Goal: Information Seeking & Learning: Understand process/instructions

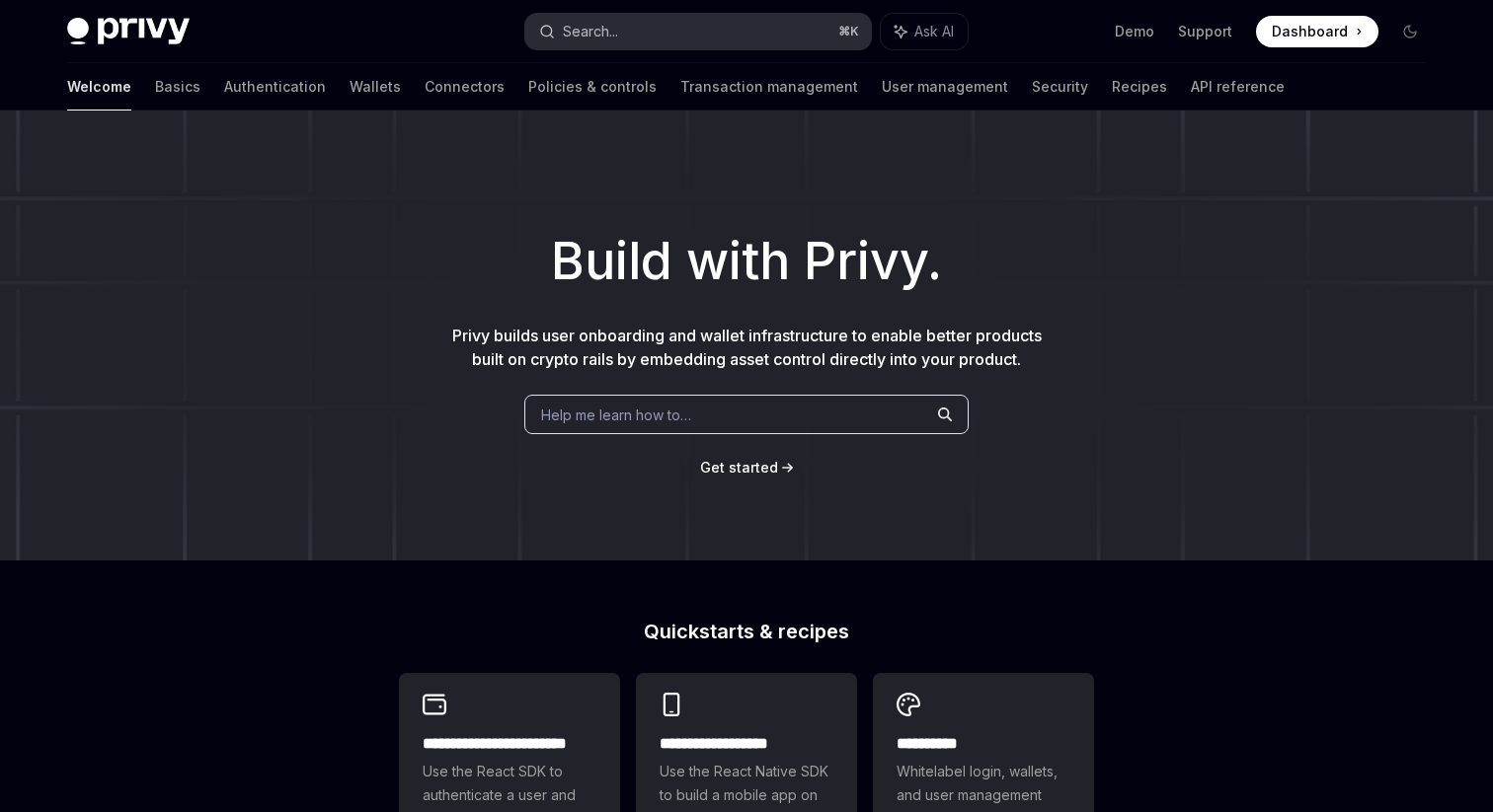
click at [713, 27] on button "Search... ⌘ K" at bounding box center [697, 32] width 345 height 36
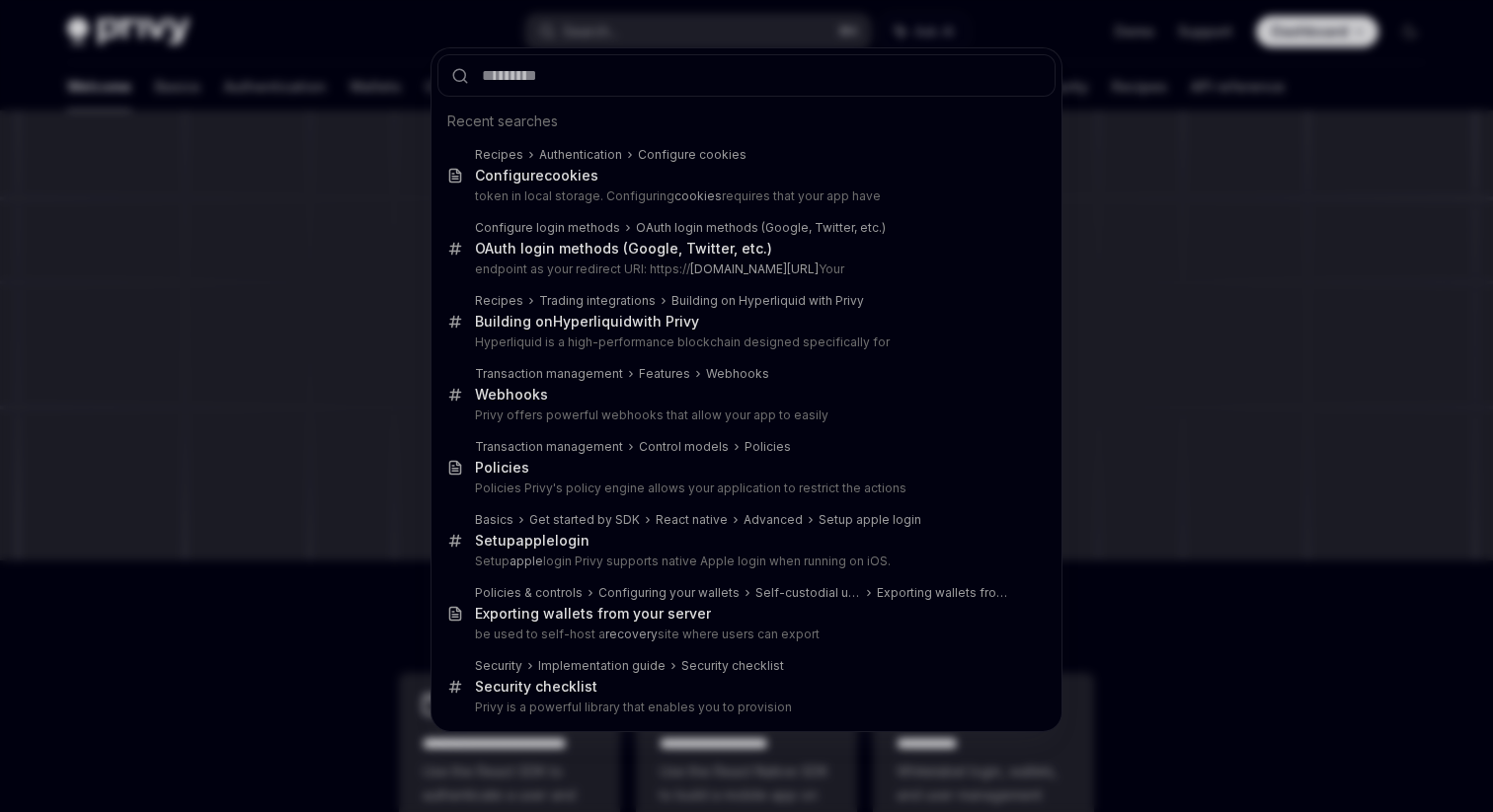
click at [80, 95] on div "Recent searches Recipes Authentication Configure cookies Configure cookies toke…" at bounding box center [746, 406] width 1493 height 812
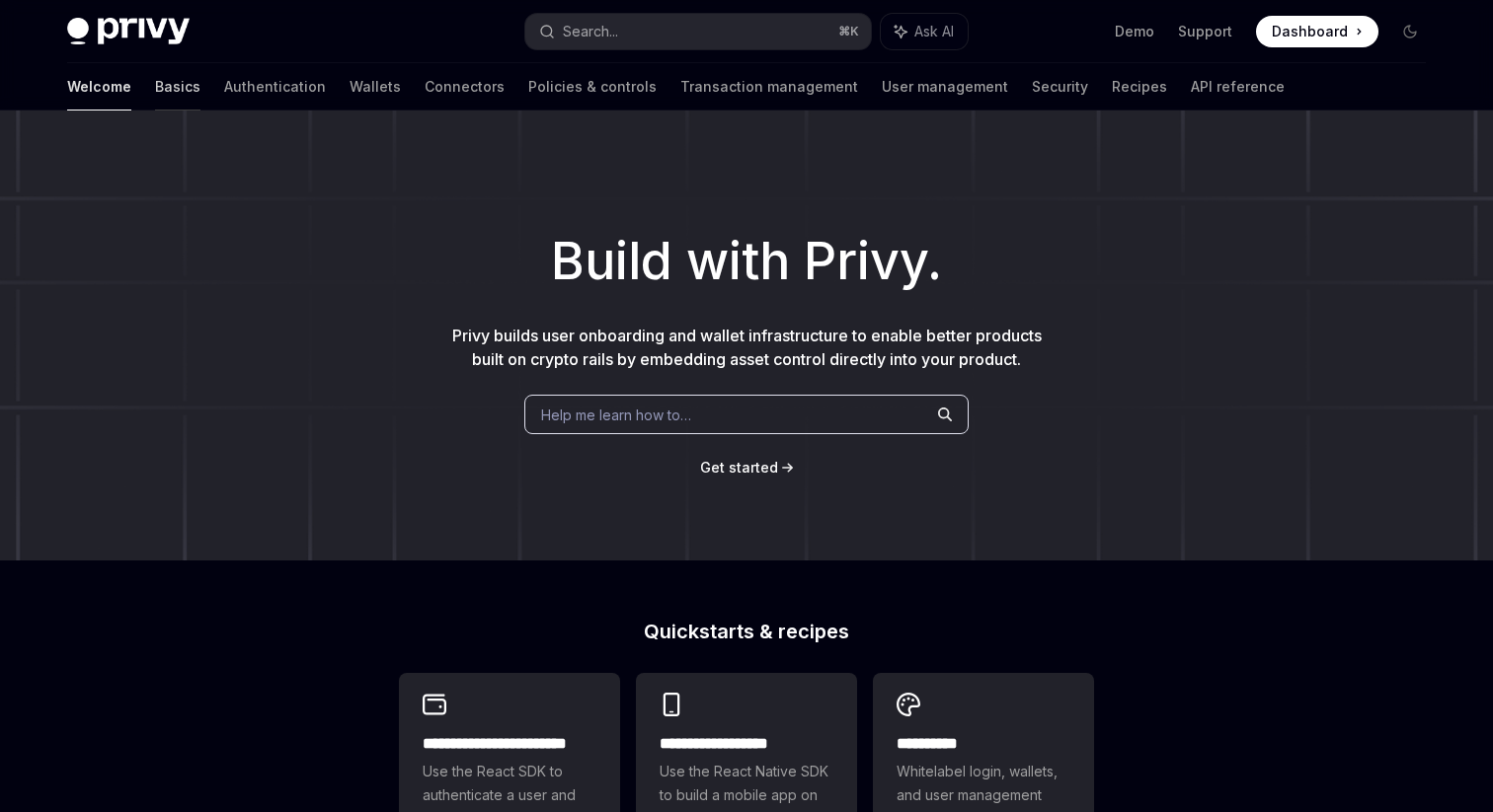
click at [155, 87] on link "Basics" at bounding box center [178, 87] width 46 height 48
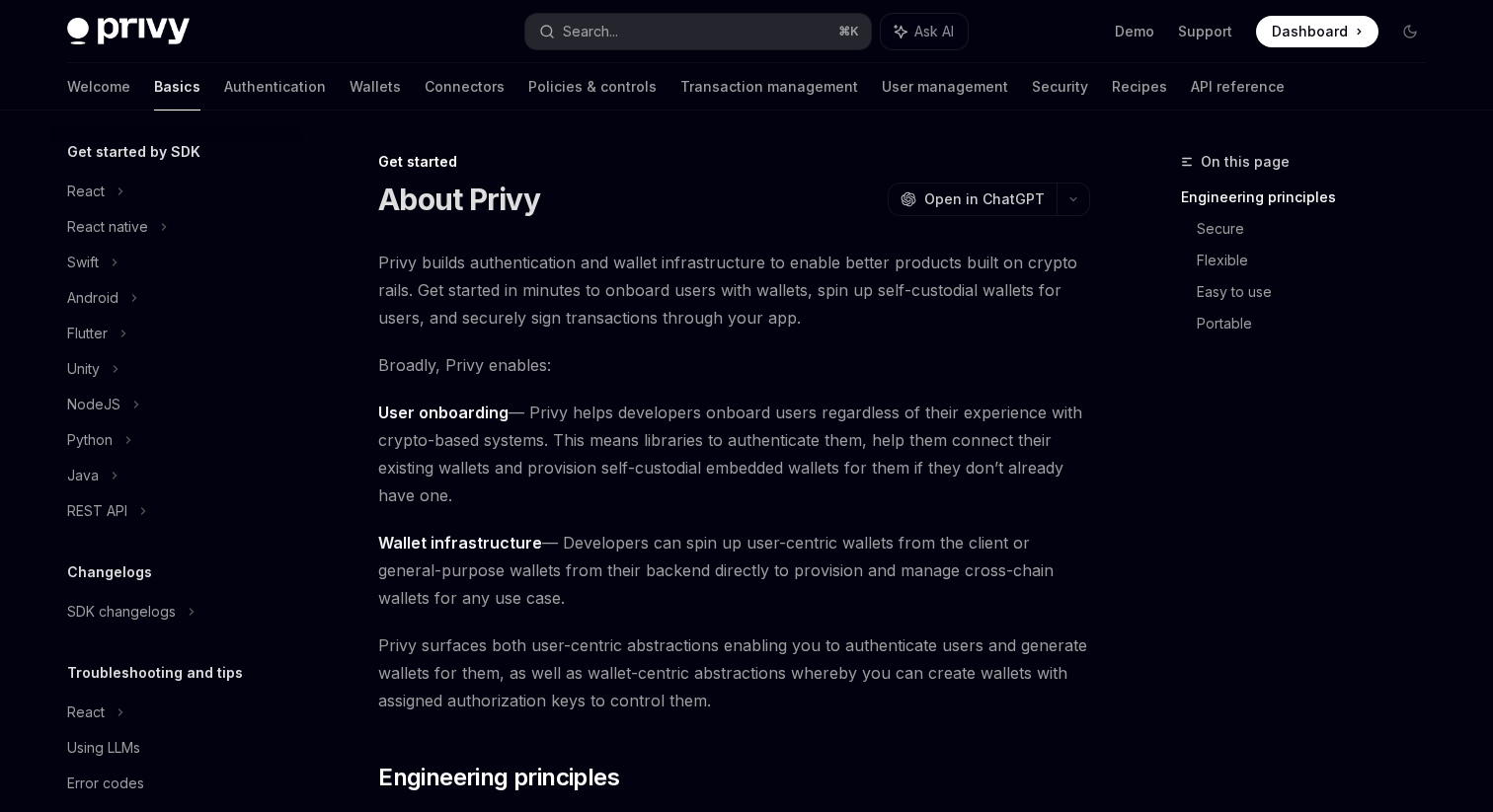
scroll to position [238, 0]
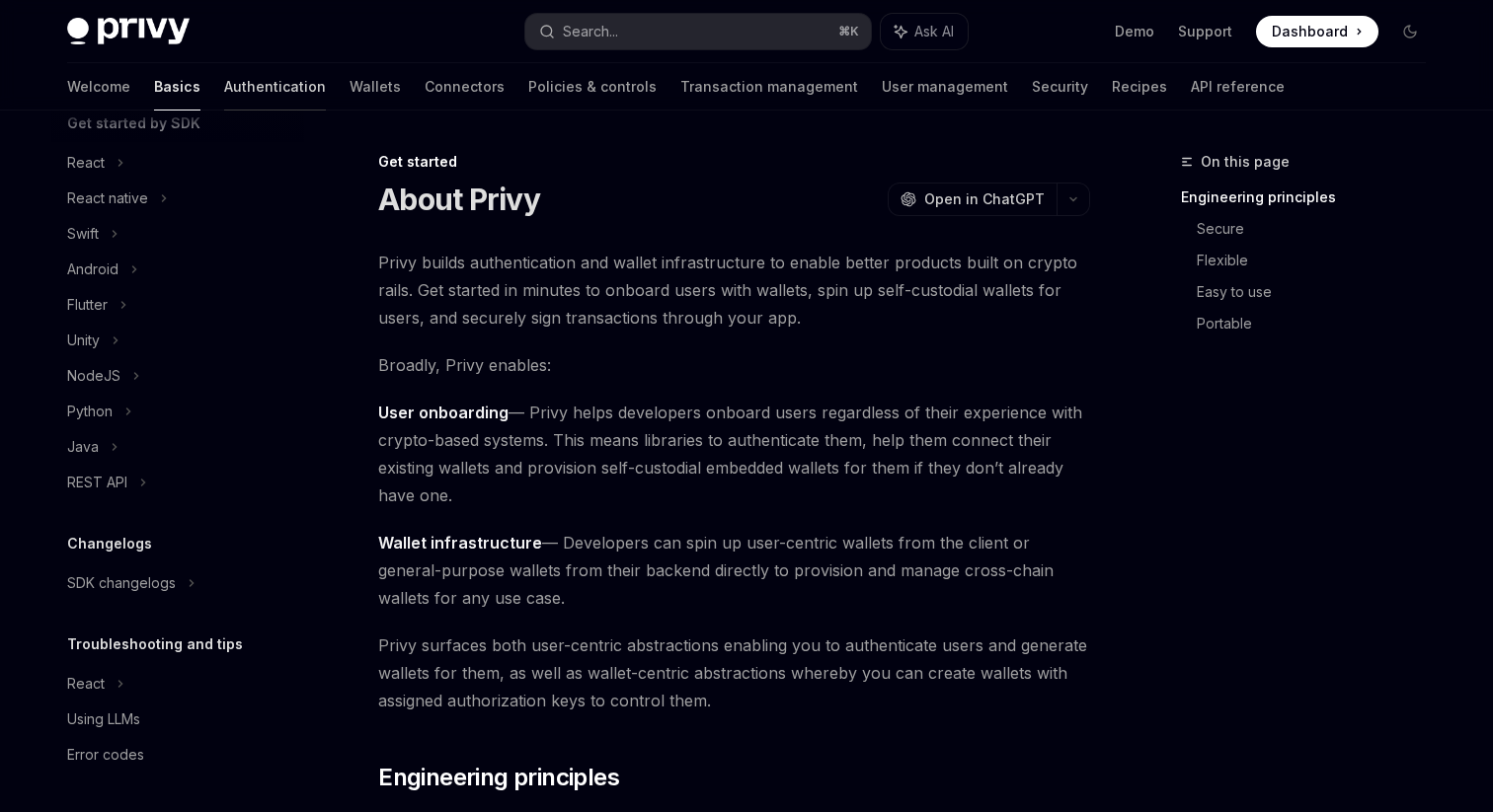
click at [224, 98] on link "Authentication" at bounding box center [275, 87] width 102 height 48
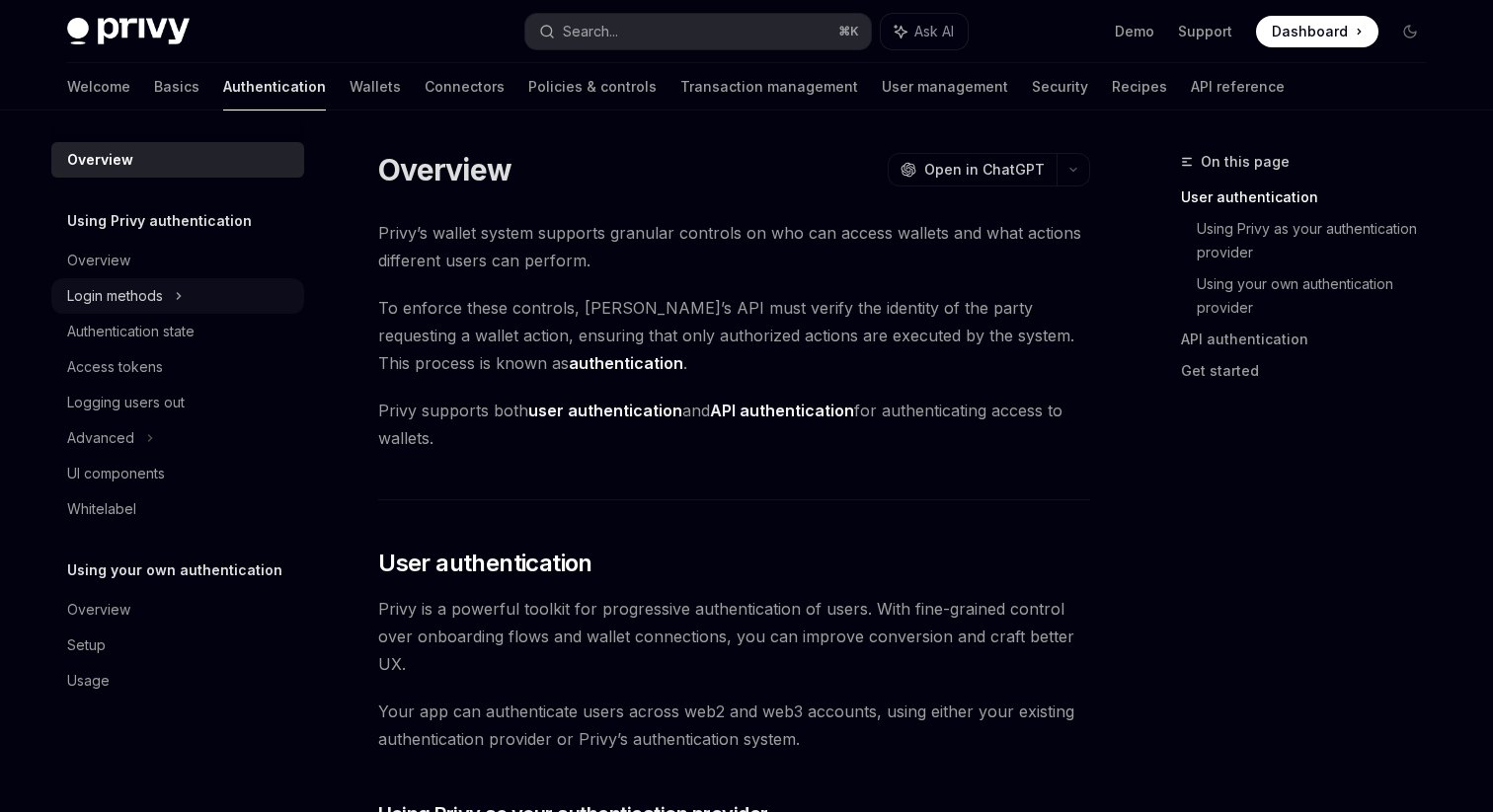
click at [220, 300] on div "Login methods" at bounding box center [178, 296] width 253 height 36
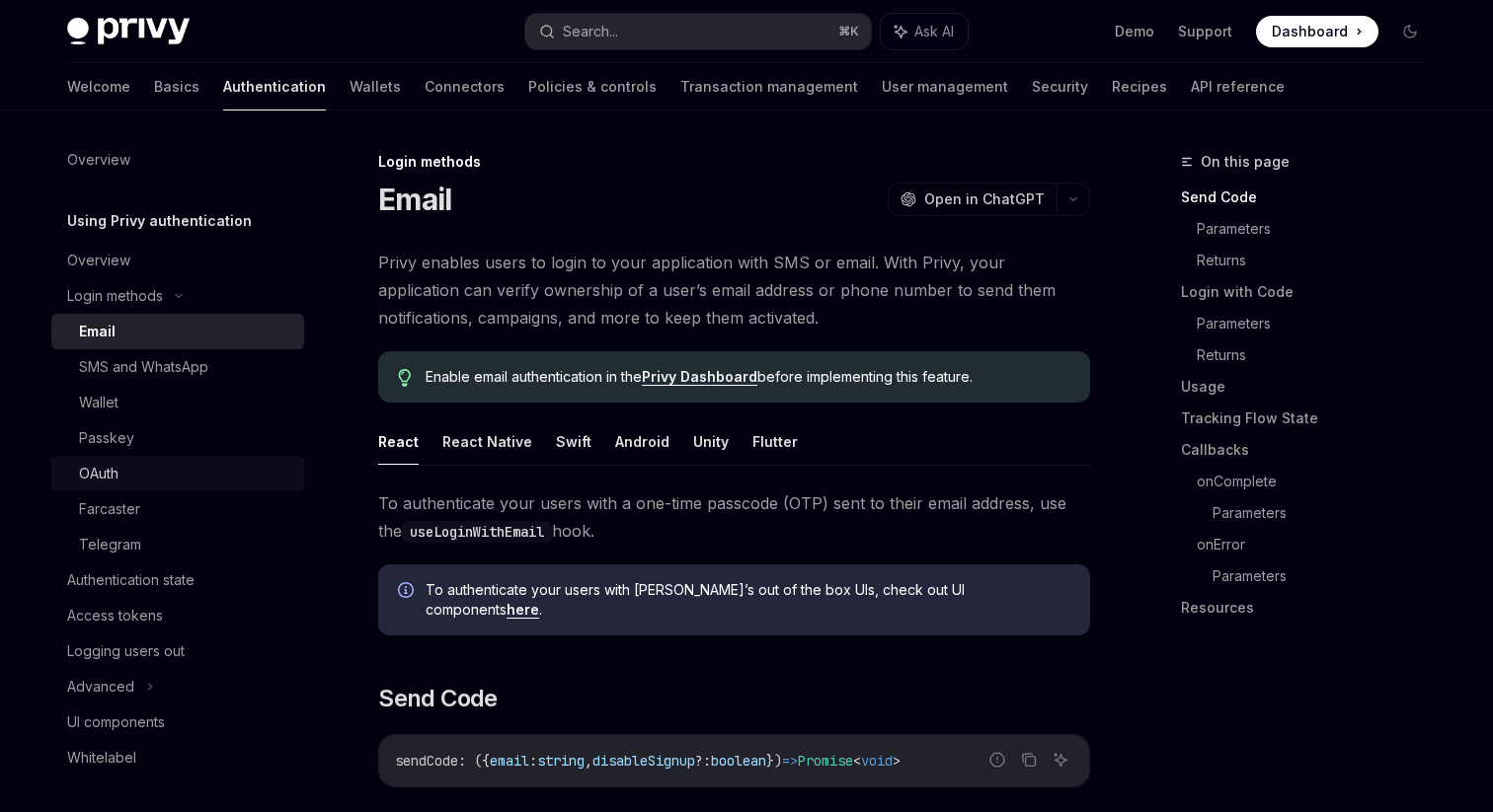
click at [143, 471] on div "OAuth" at bounding box center [186, 474] width 213 height 24
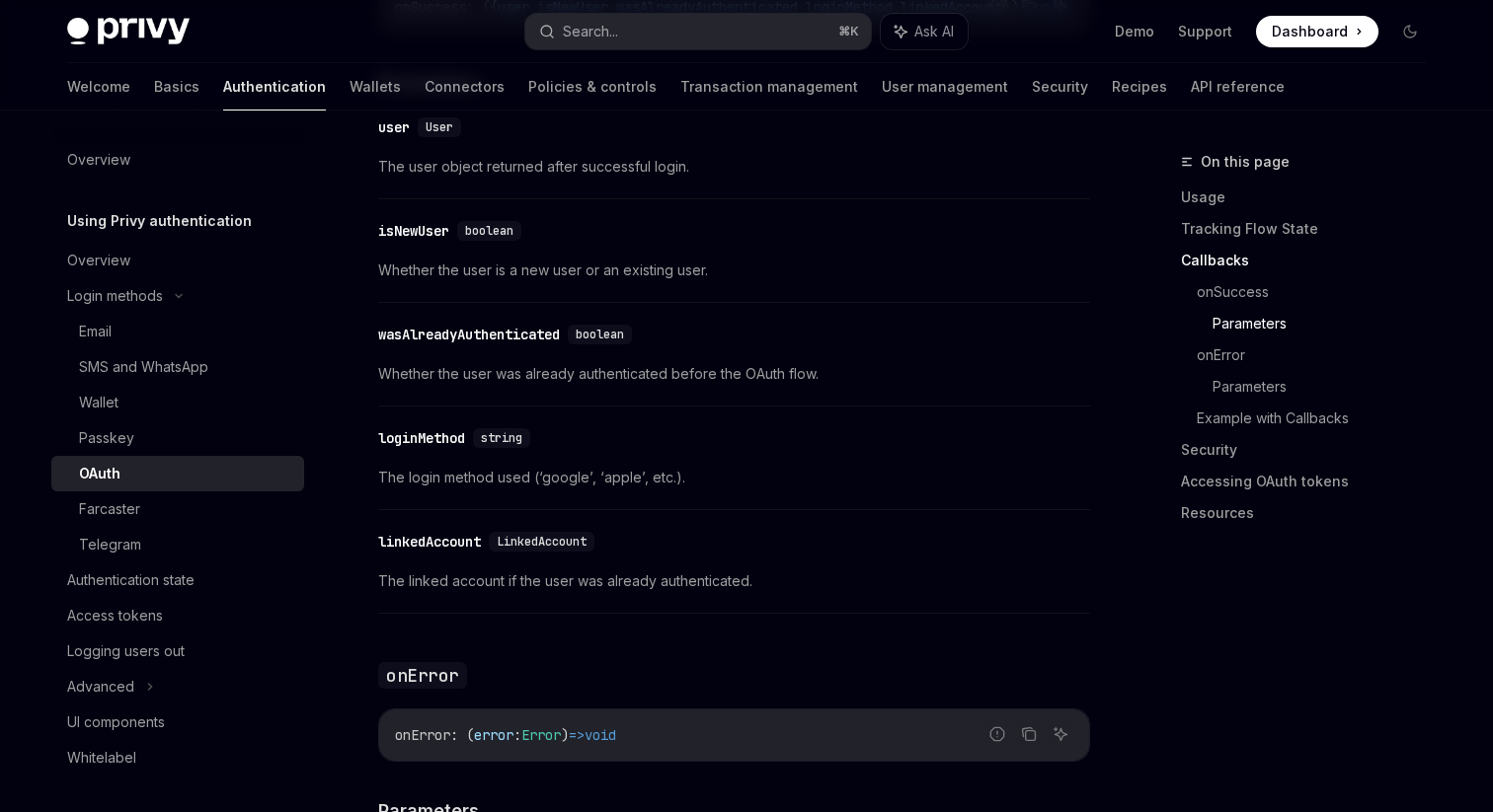
scroll to position [2783, 0]
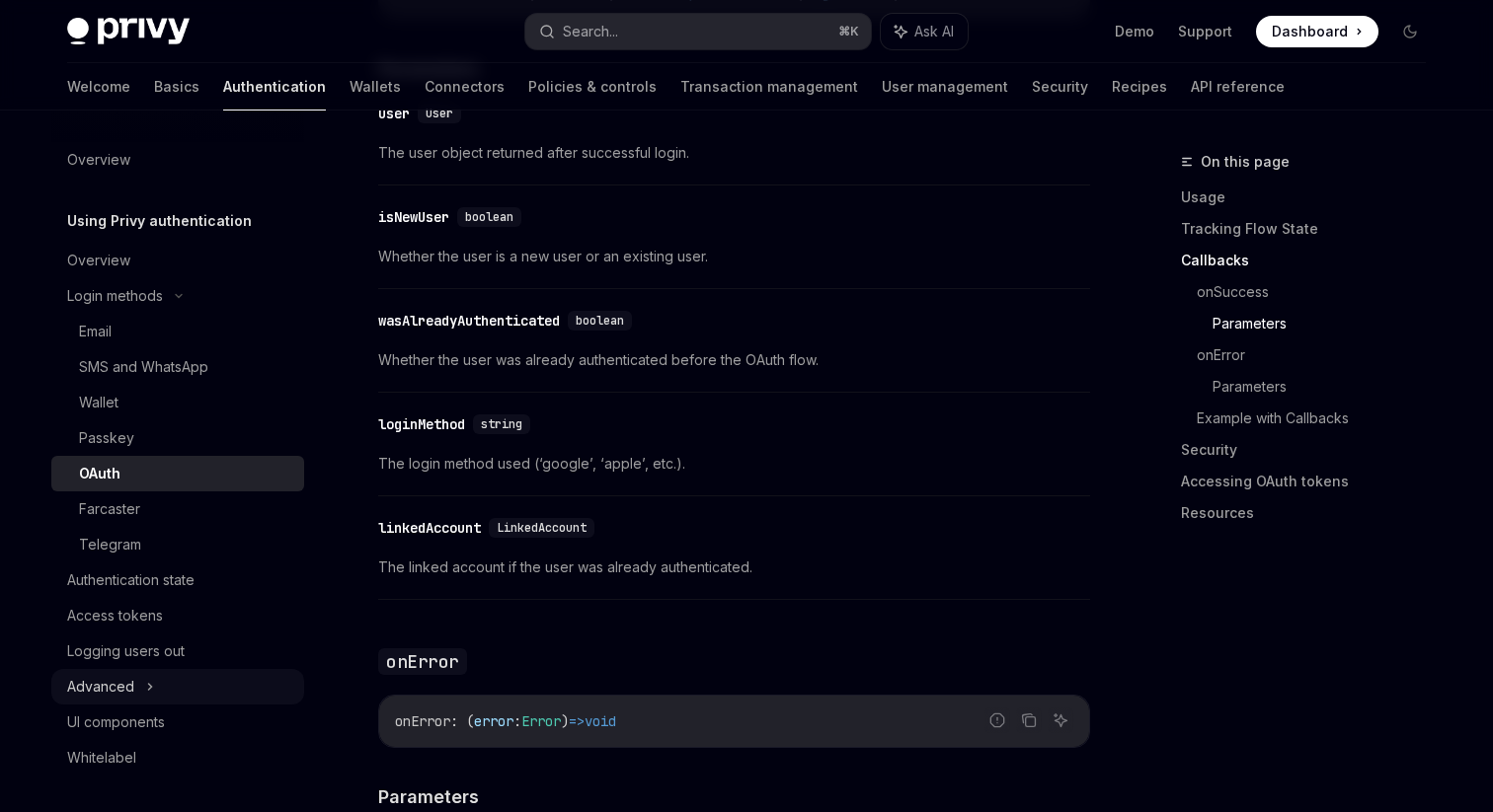
click at [163, 695] on div "Advanced" at bounding box center [178, 687] width 253 height 36
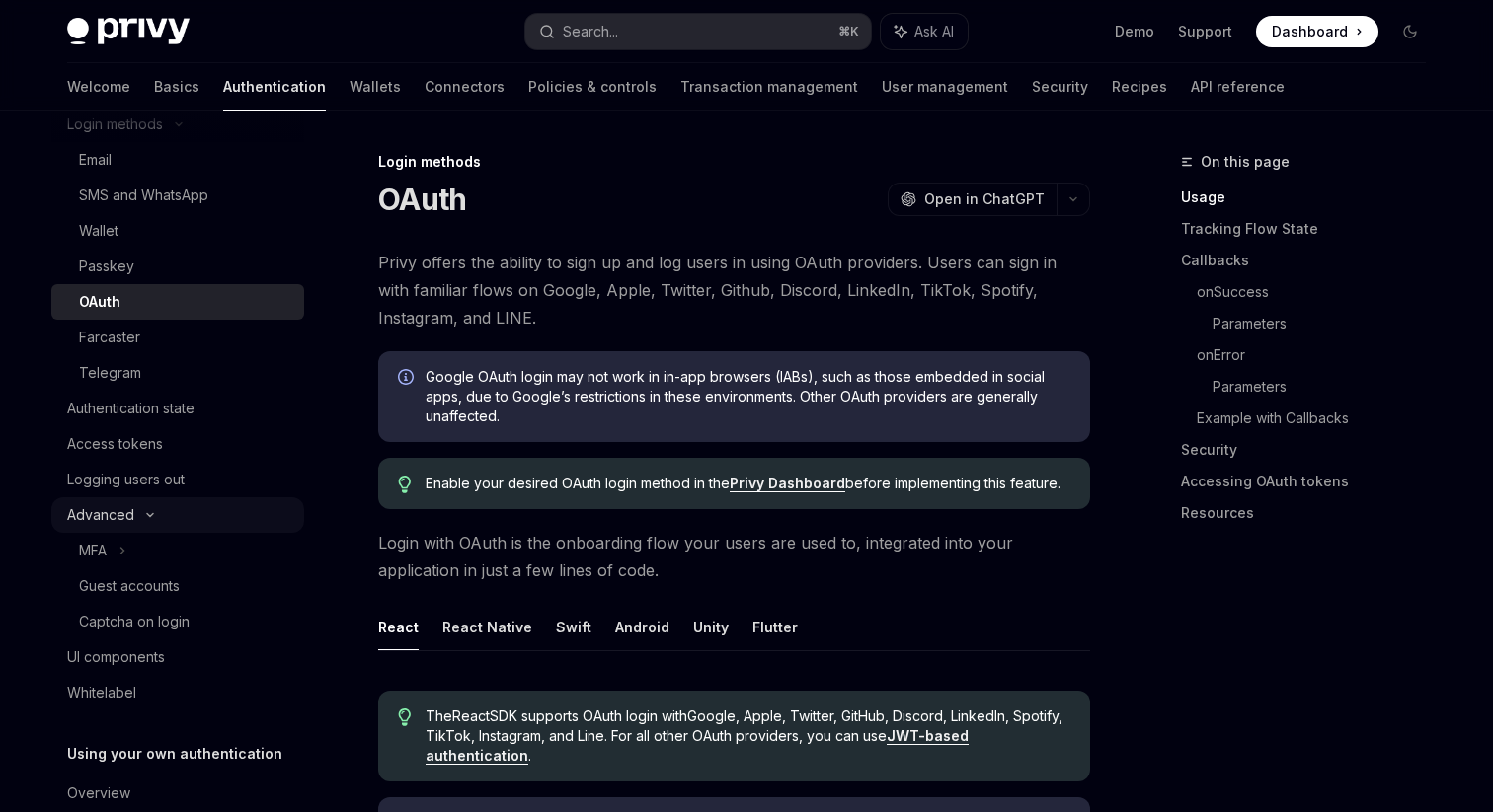
scroll to position [0, 0]
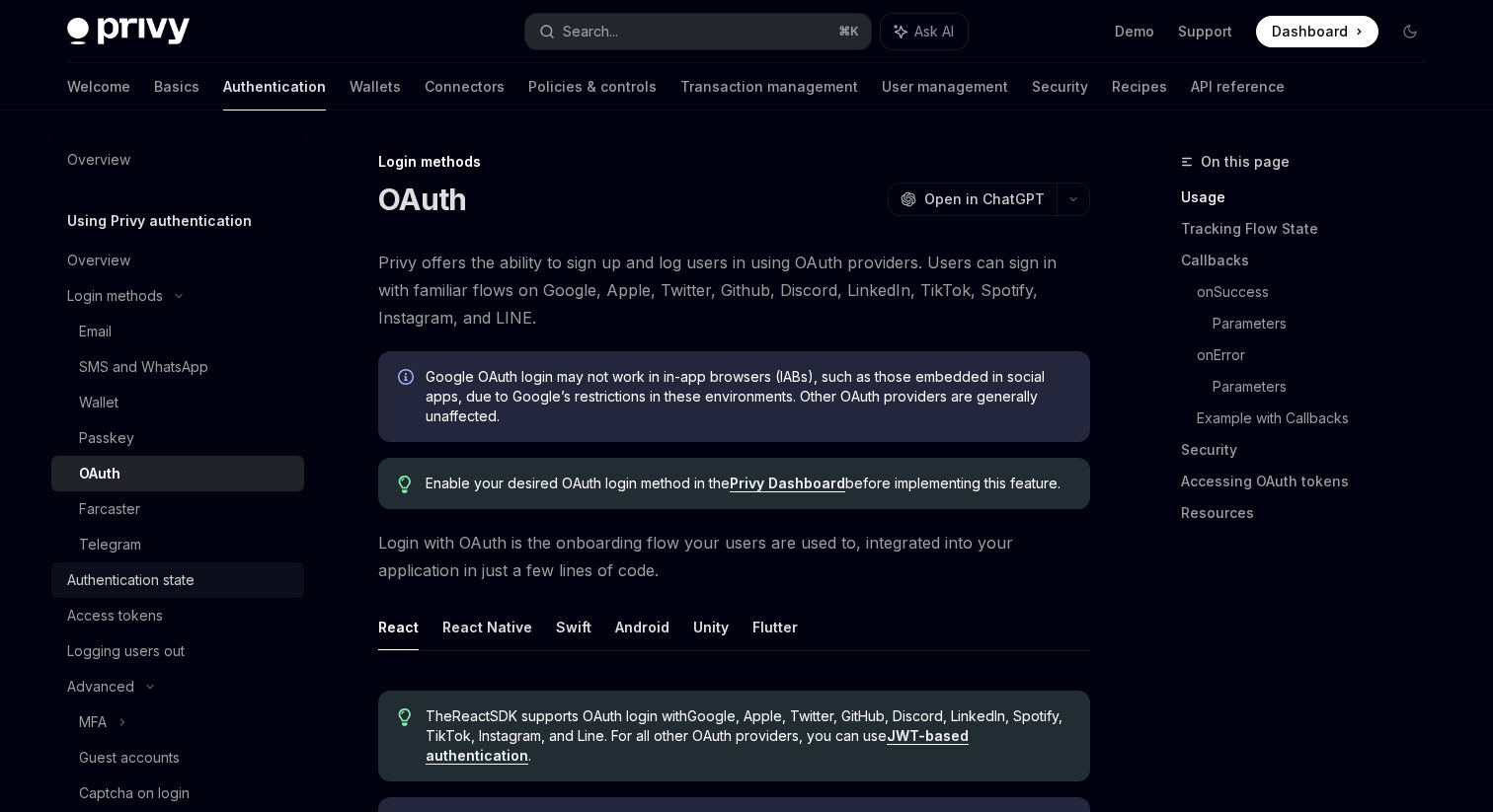
click at [137, 586] on div "Authentication state" at bounding box center [131, 580] width 127 height 24
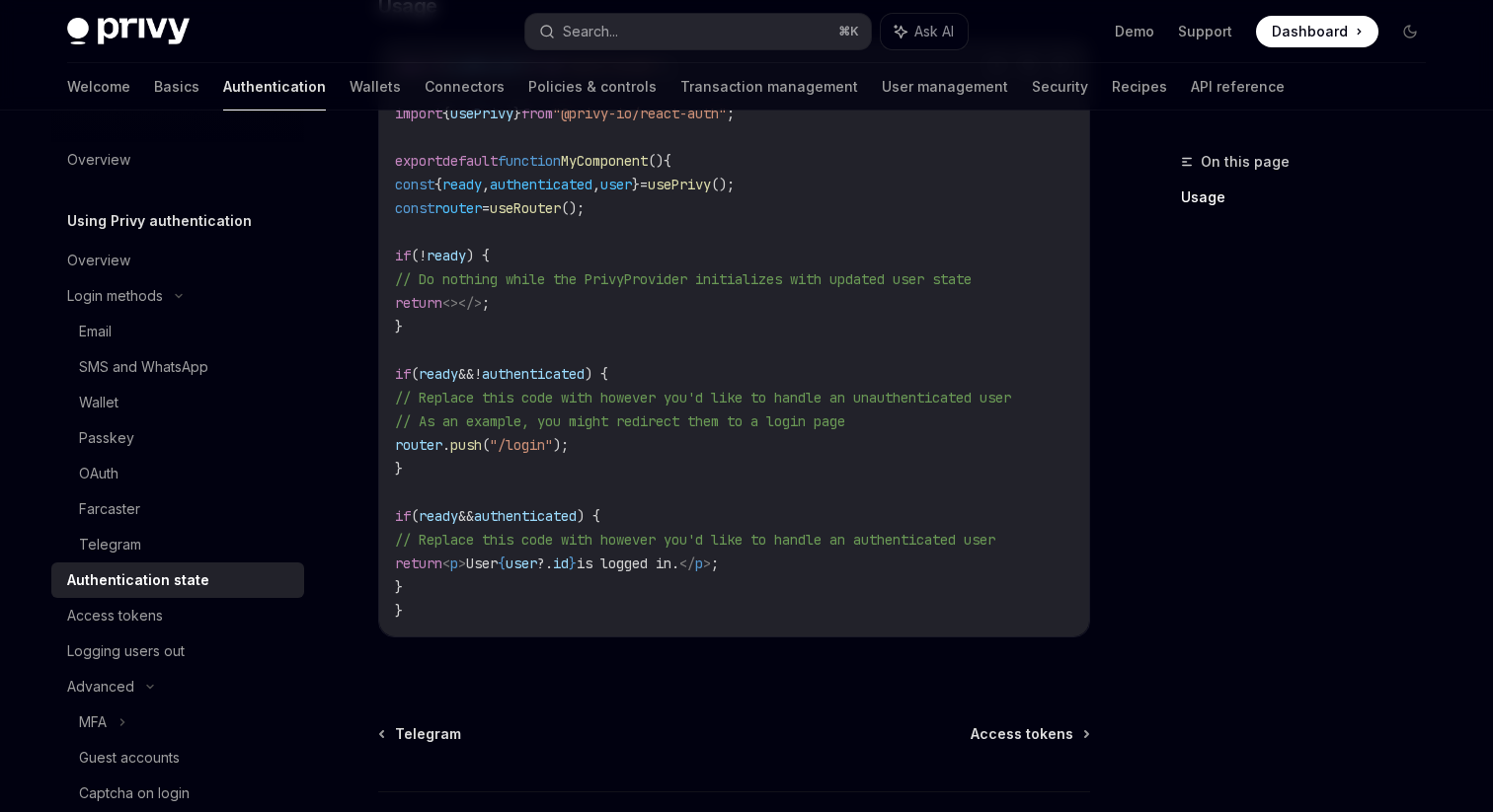
click at [112, 93] on div "Welcome Basics Authentication Wallets Connectors Policies & controls Transactio…" at bounding box center [676, 87] width 1217 height 48
click at [154, 92] on link "Basics" at bounding box center [177, 87] width 46 height 48
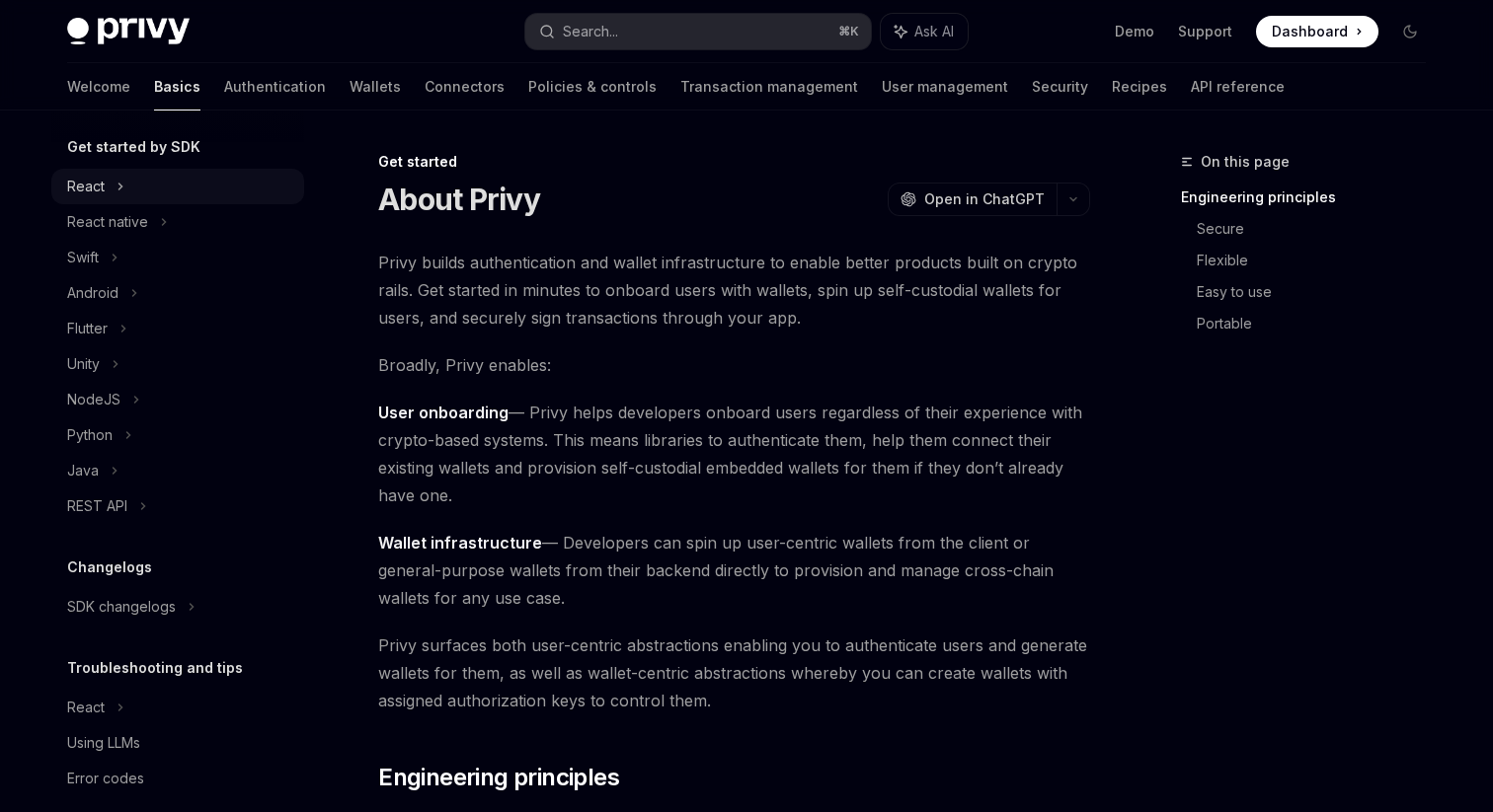
scroll to position [238, 0]
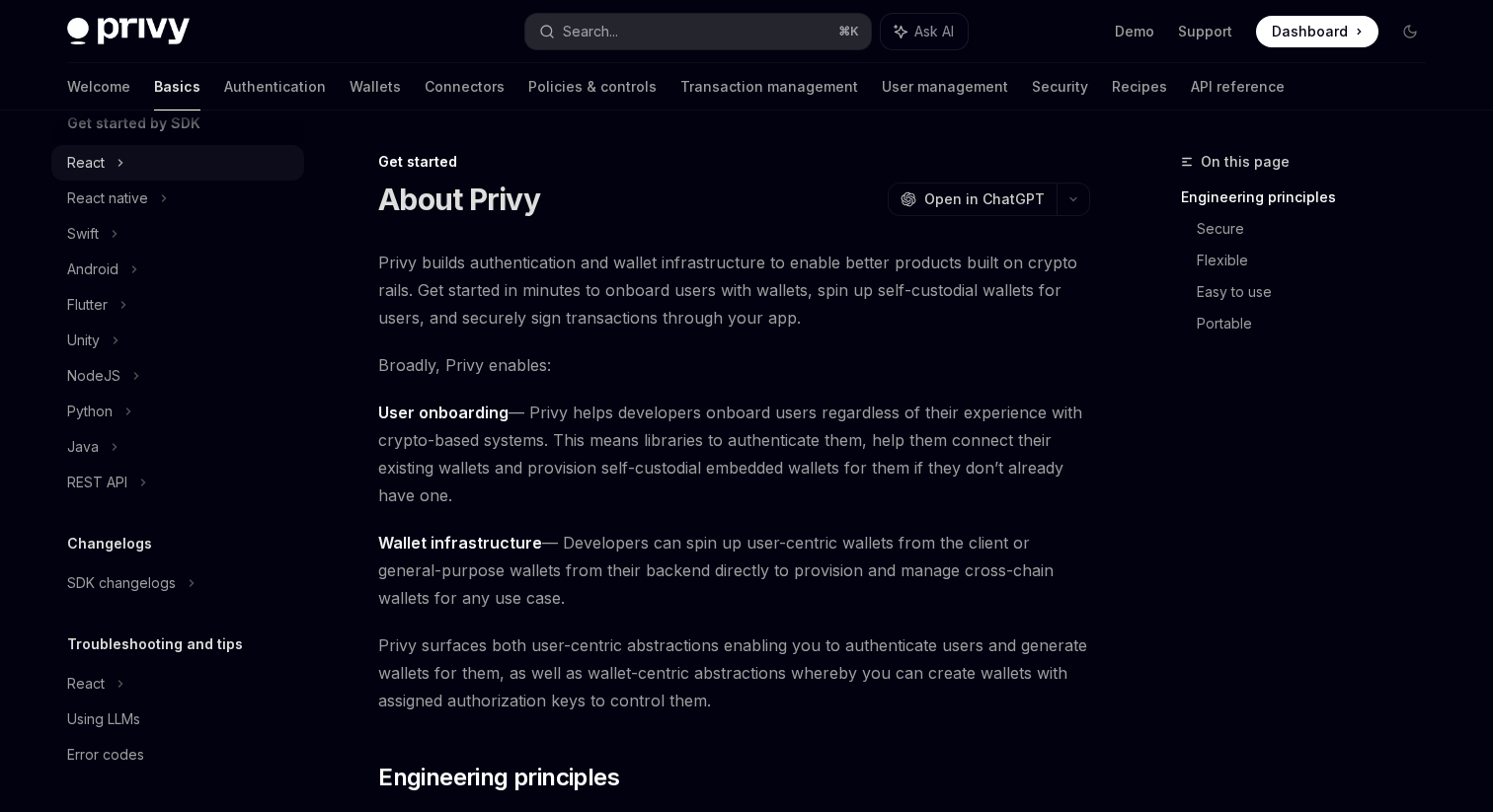
click at [130, 155] on div "React" at bounding box center [178, 163] width 253 height 36
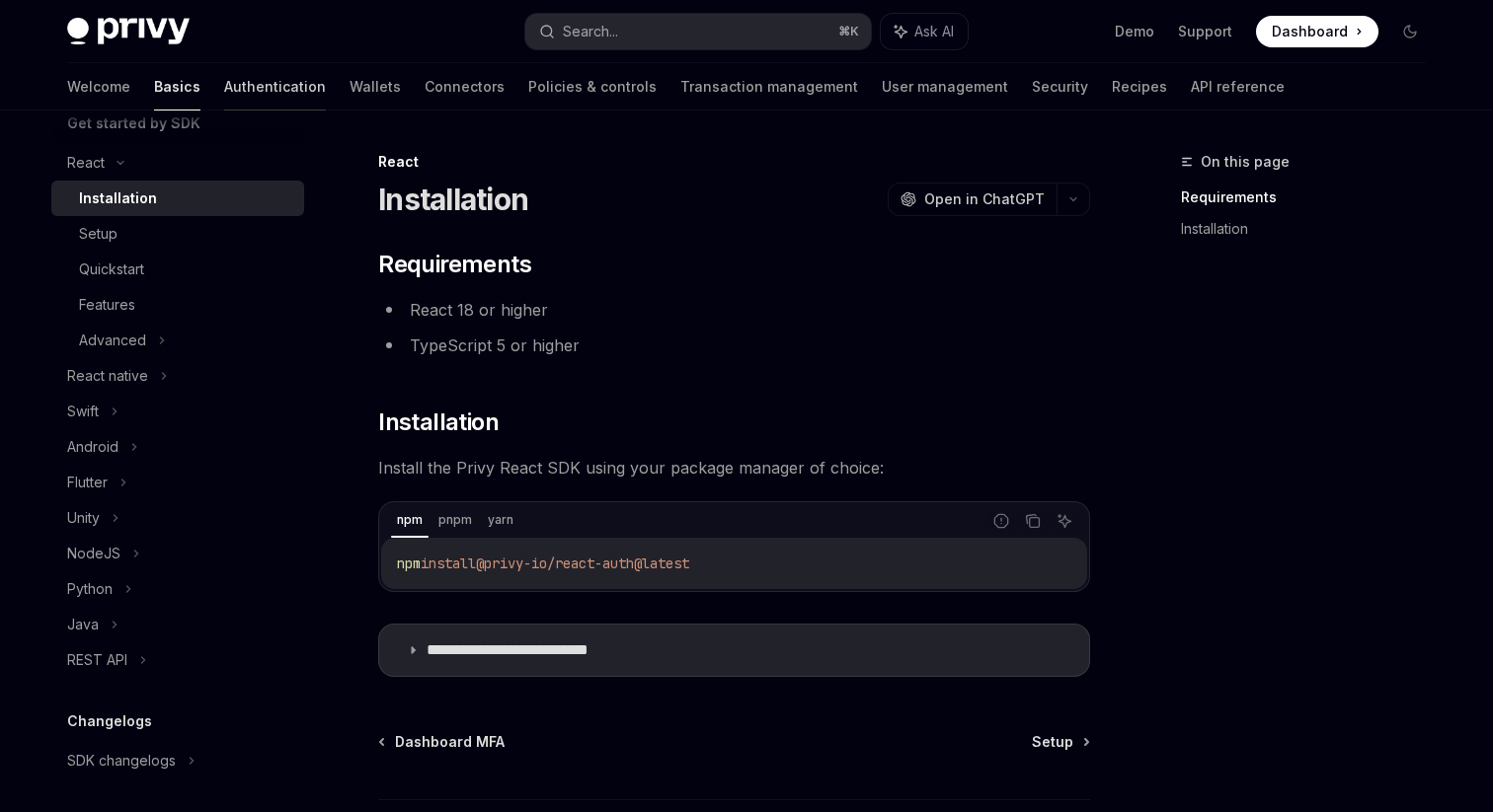
click at [224, 95] on link "Authentication" at bounding box center [275, 87] width 102 height 48
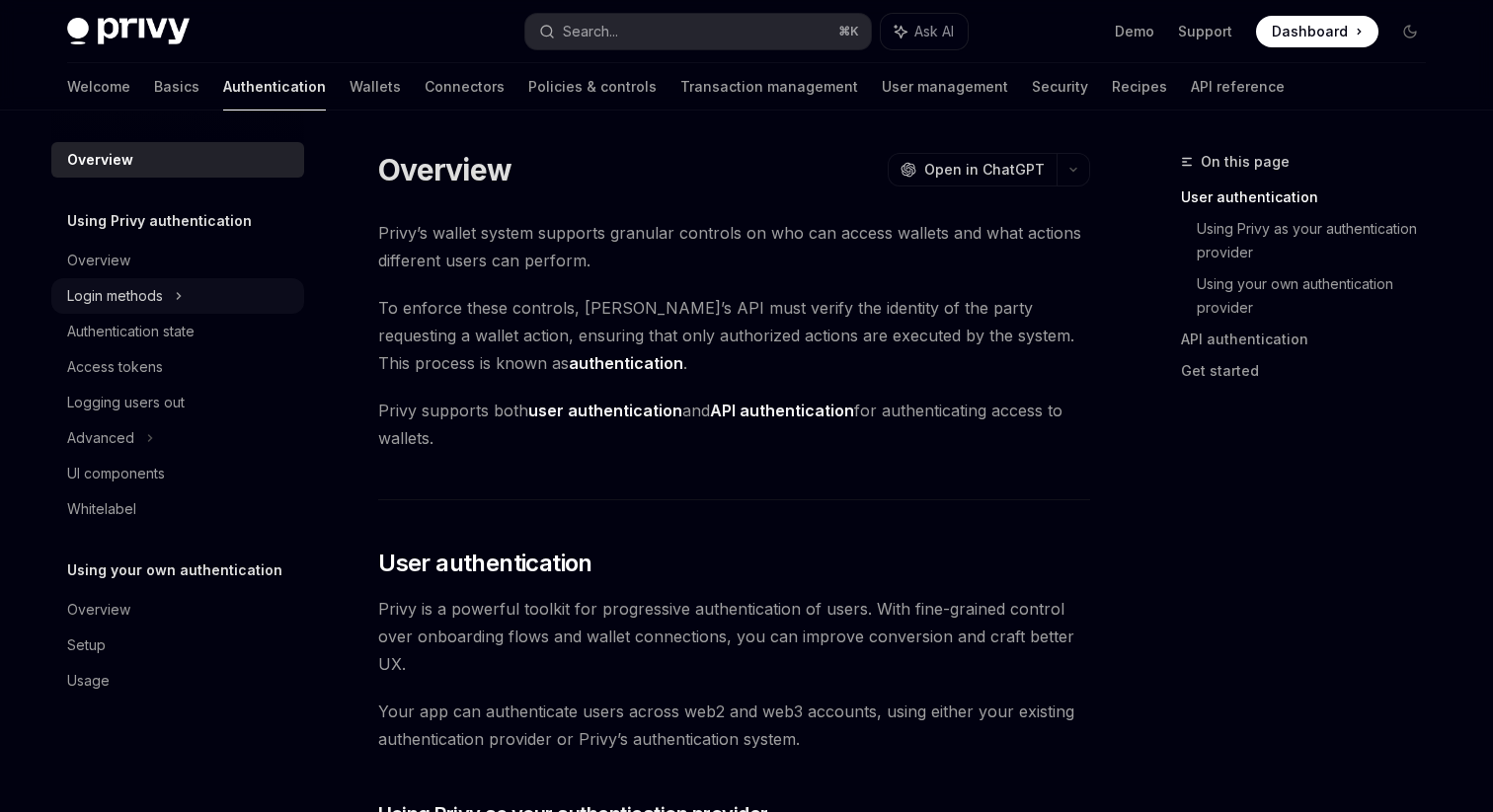
click at [167, 290] on div "Login methods" at bounding box center [178, 296] width 253 height 36
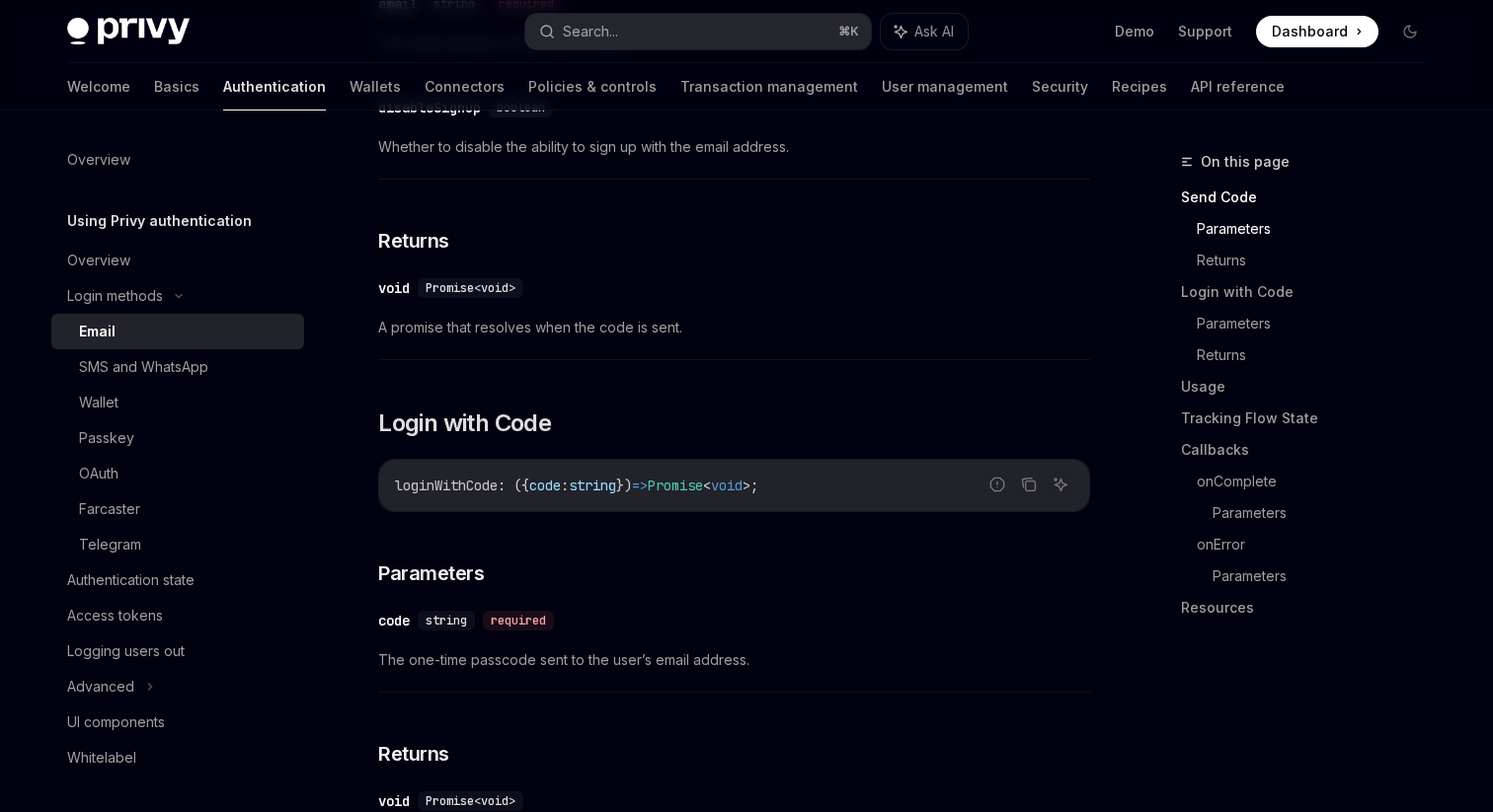
scroll to position [964, 0]
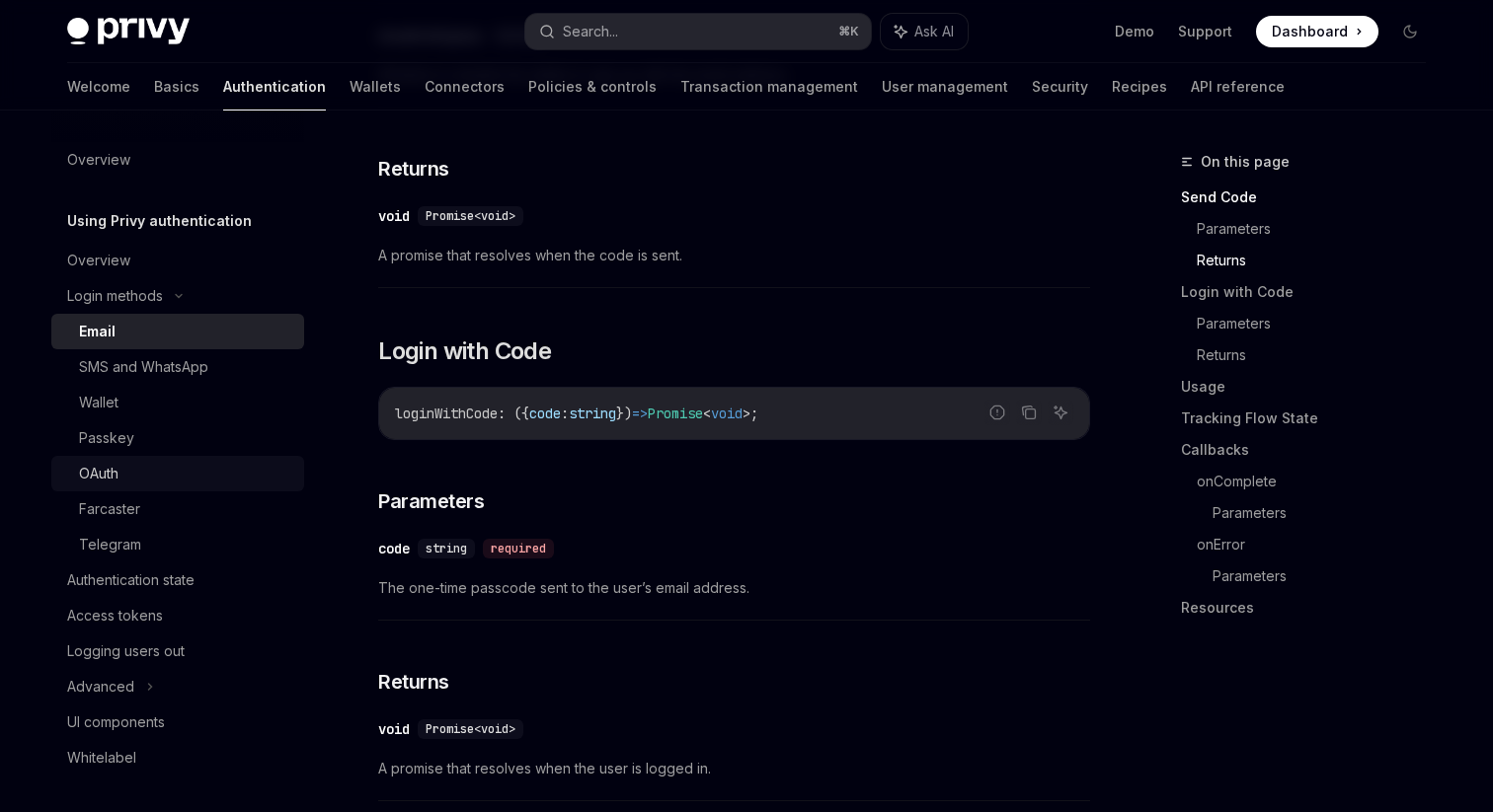
click at [129, 483] on div "OAuth" at bounding box center [186, 474] width 213 height 24
type textarea "*"
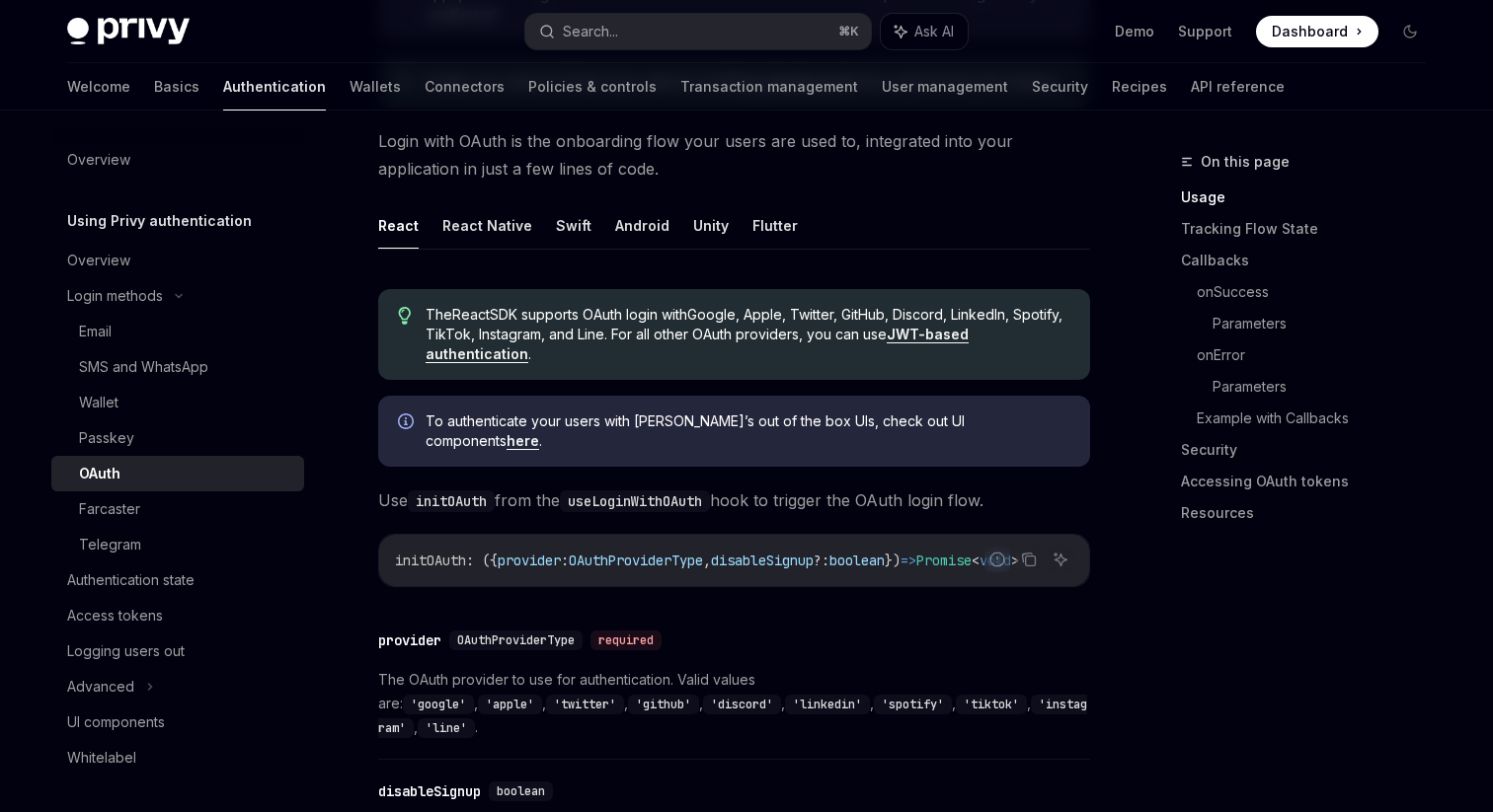
scroll to position [421, 0]
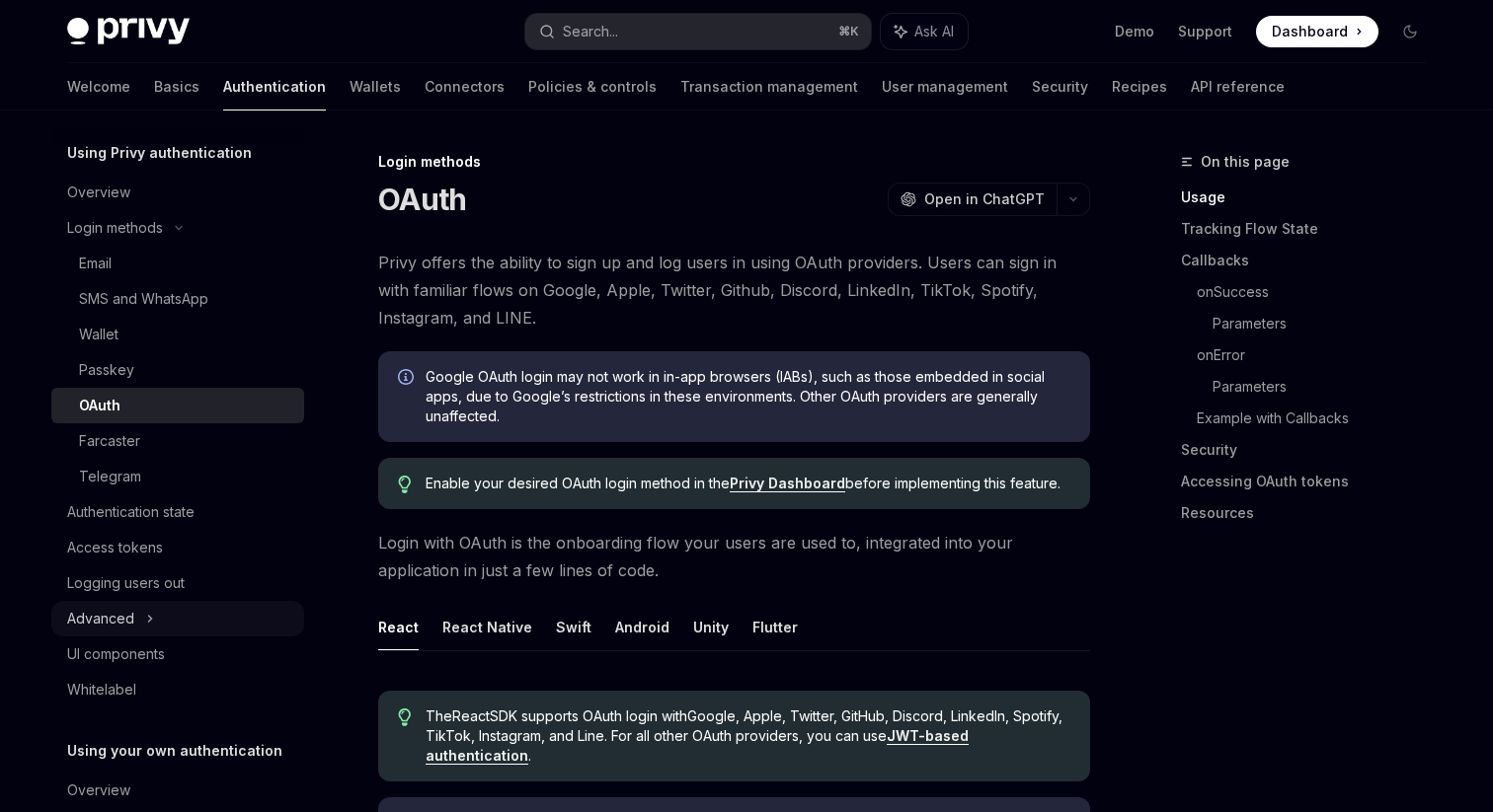
scroll to position [174, 0]
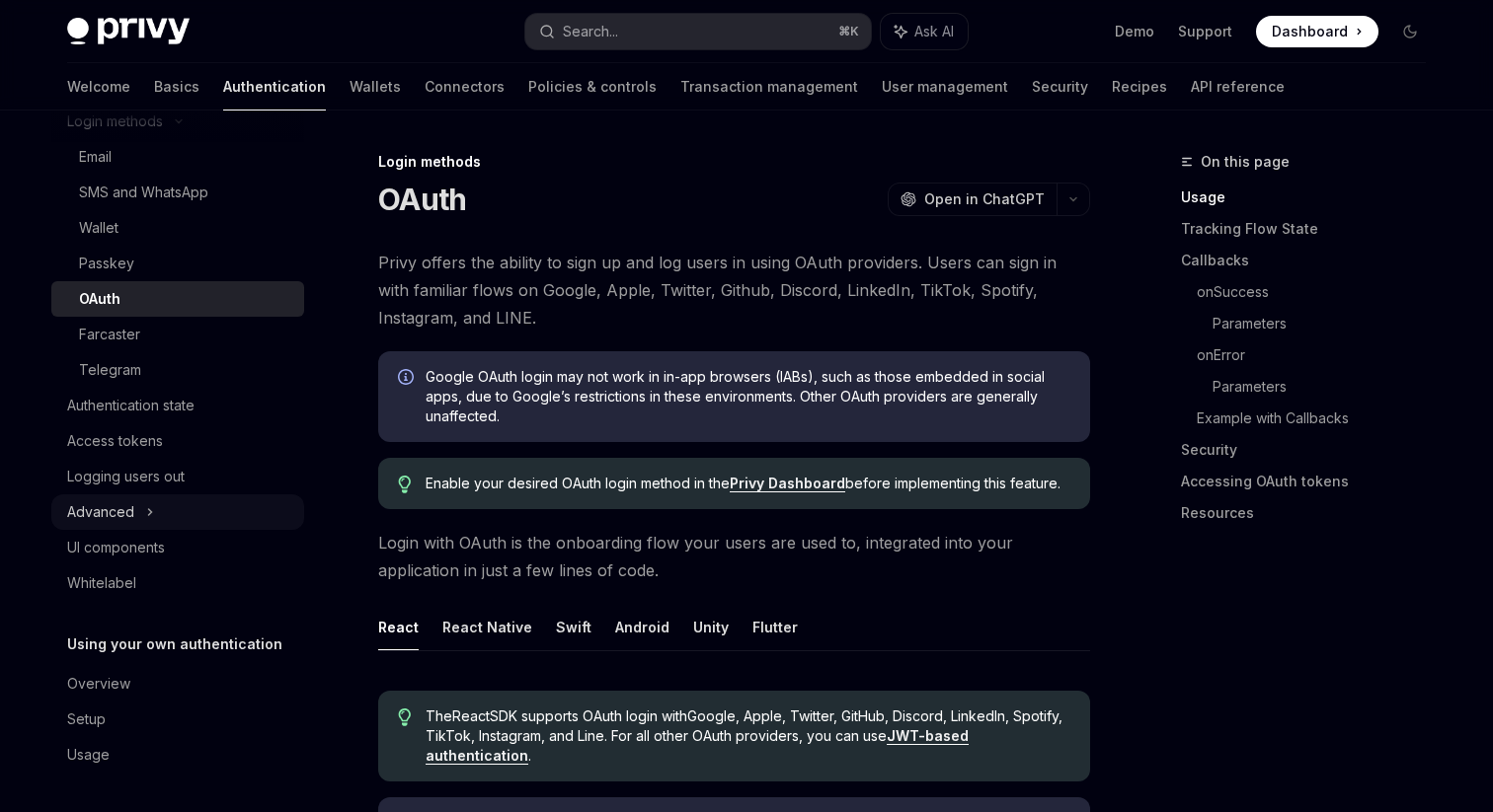
click at [170, 520] on div "Advanced" at bounding box center [178, 513] width 253 height 36
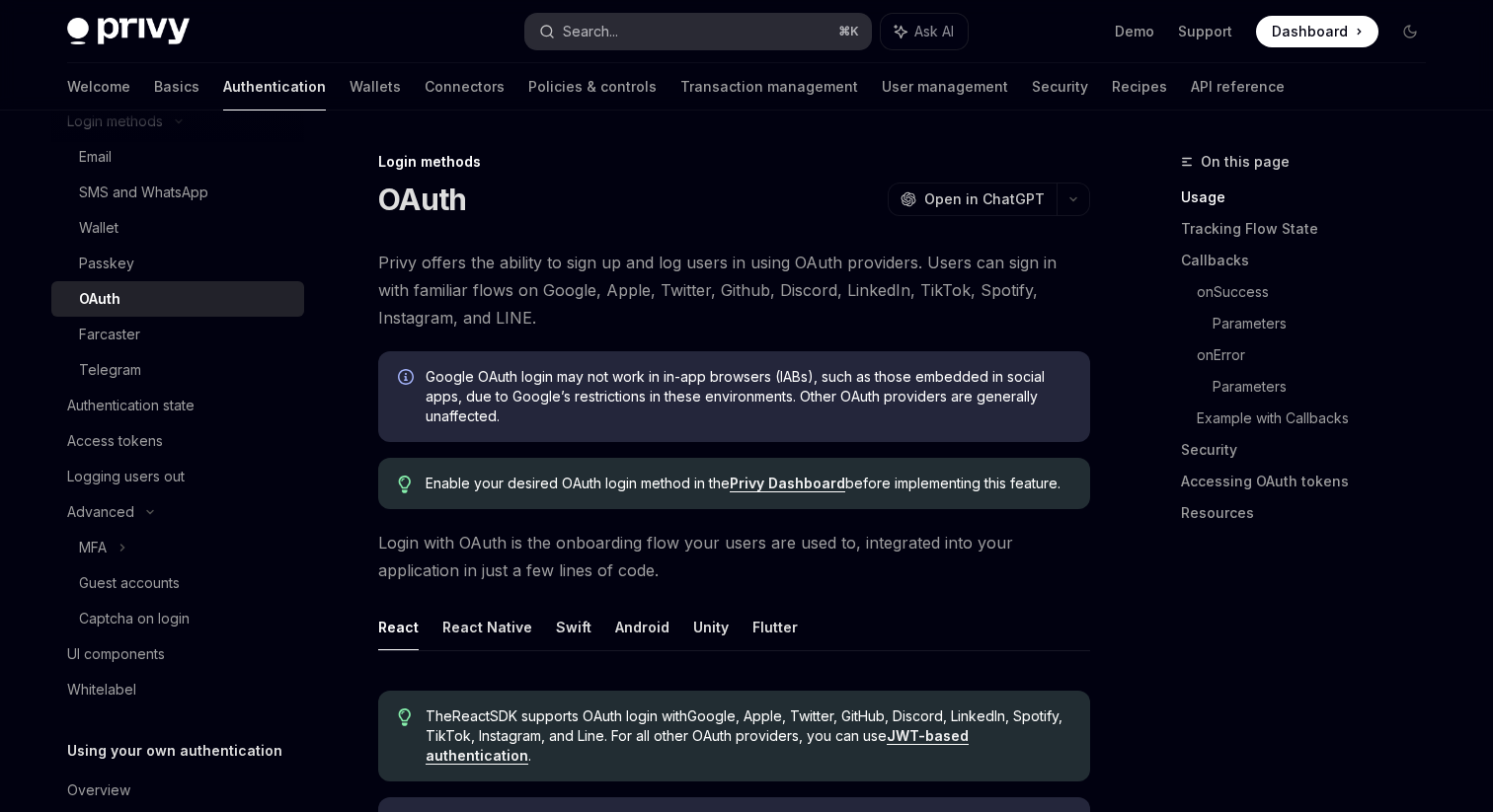
click at [697, 48] on button "Search... ⌘ K" at bounding box center [697, 32] width 345 height 36
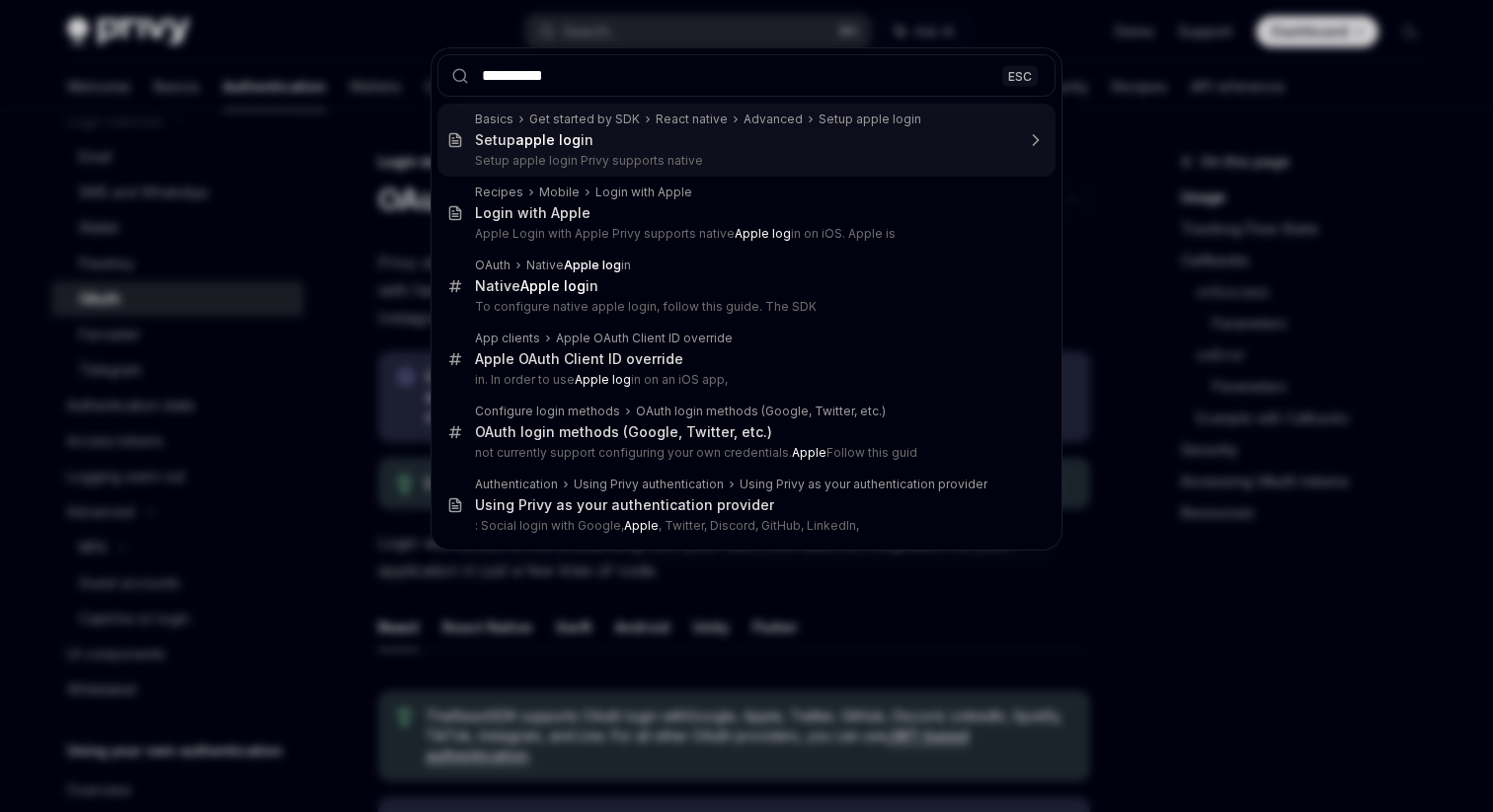
type input "**********"
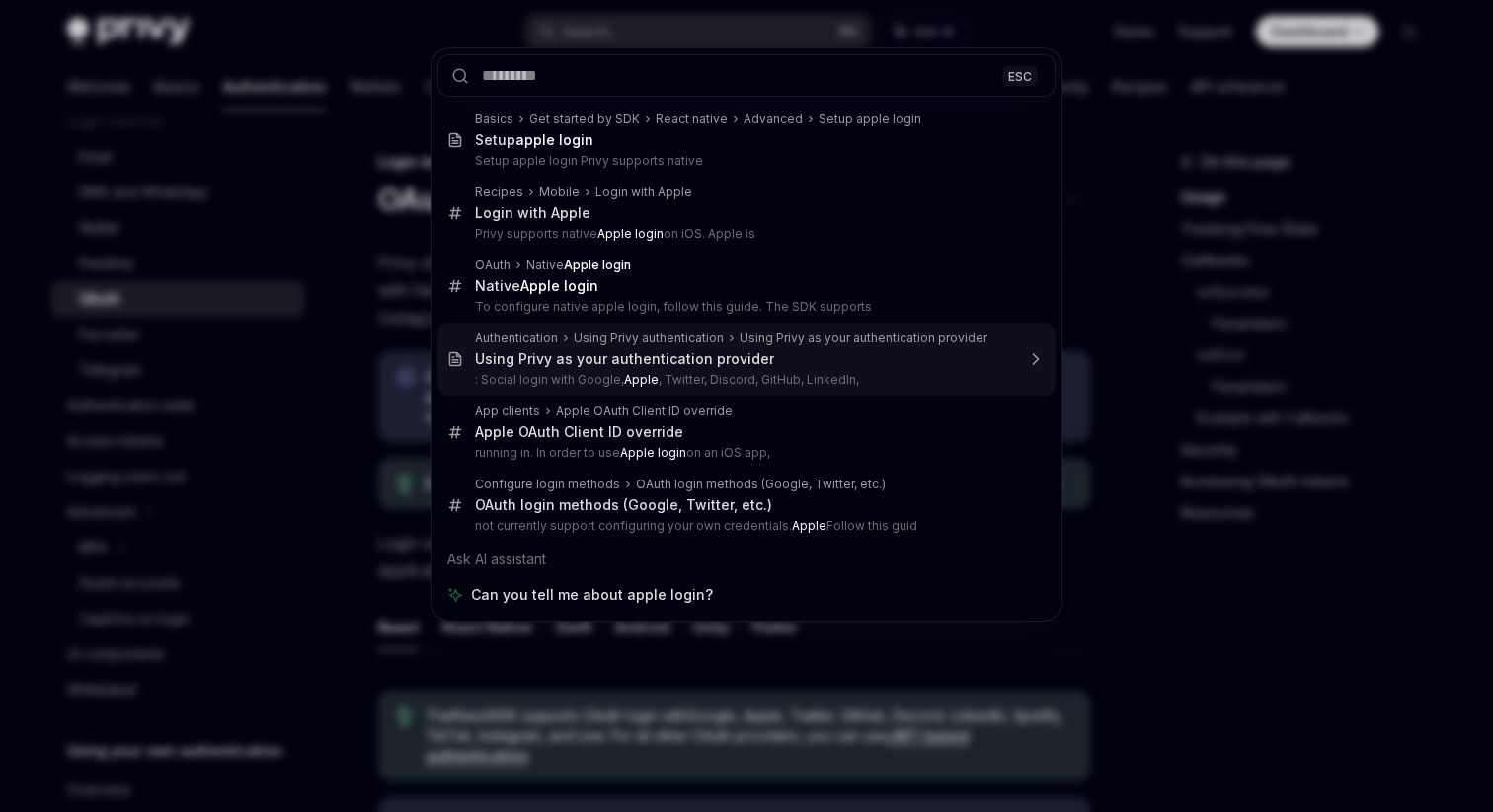
type textarea "*"
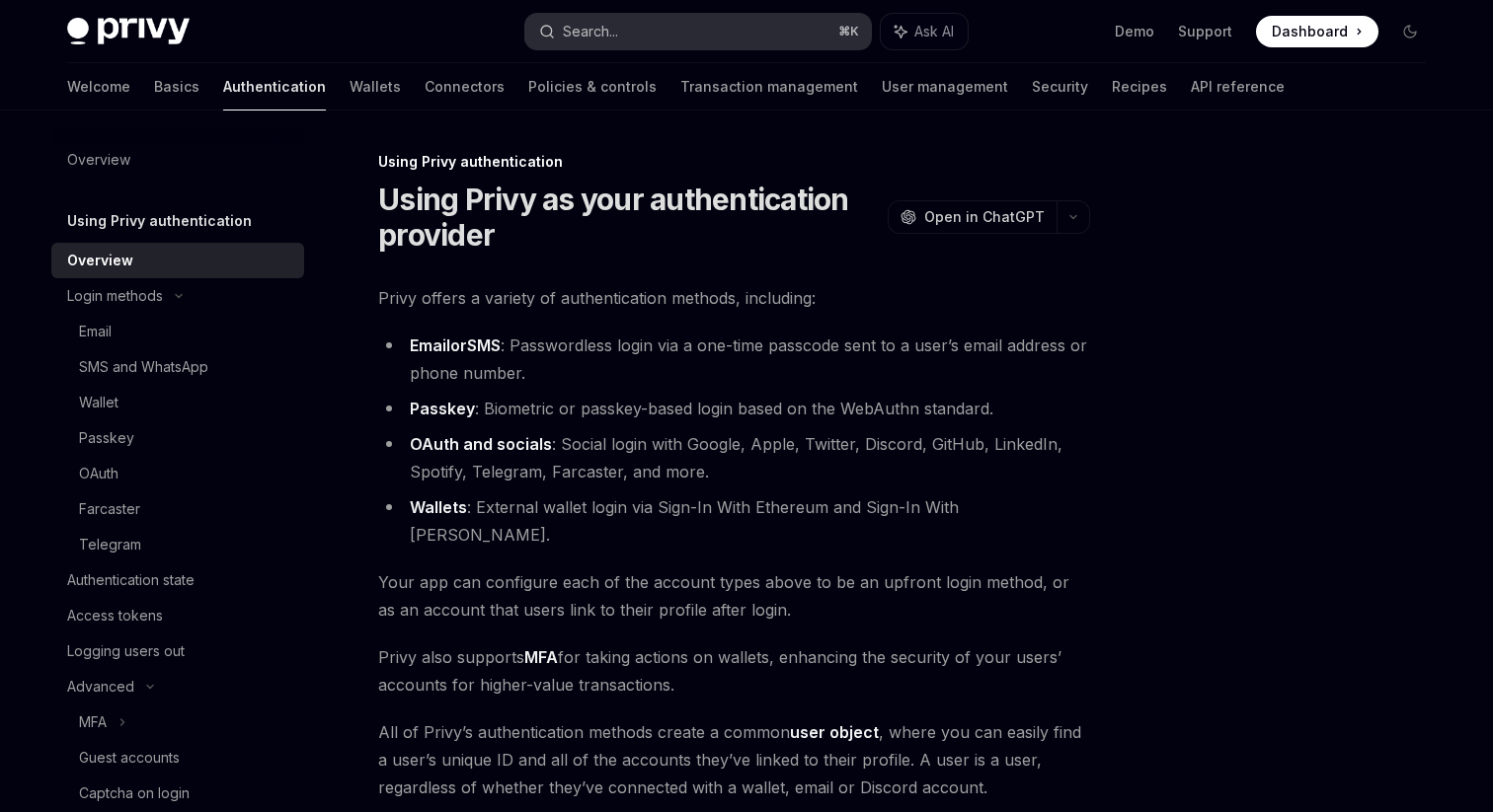
click at [614, 35] on div "Search..." at bounding box center [590, 32] width 56 height 24
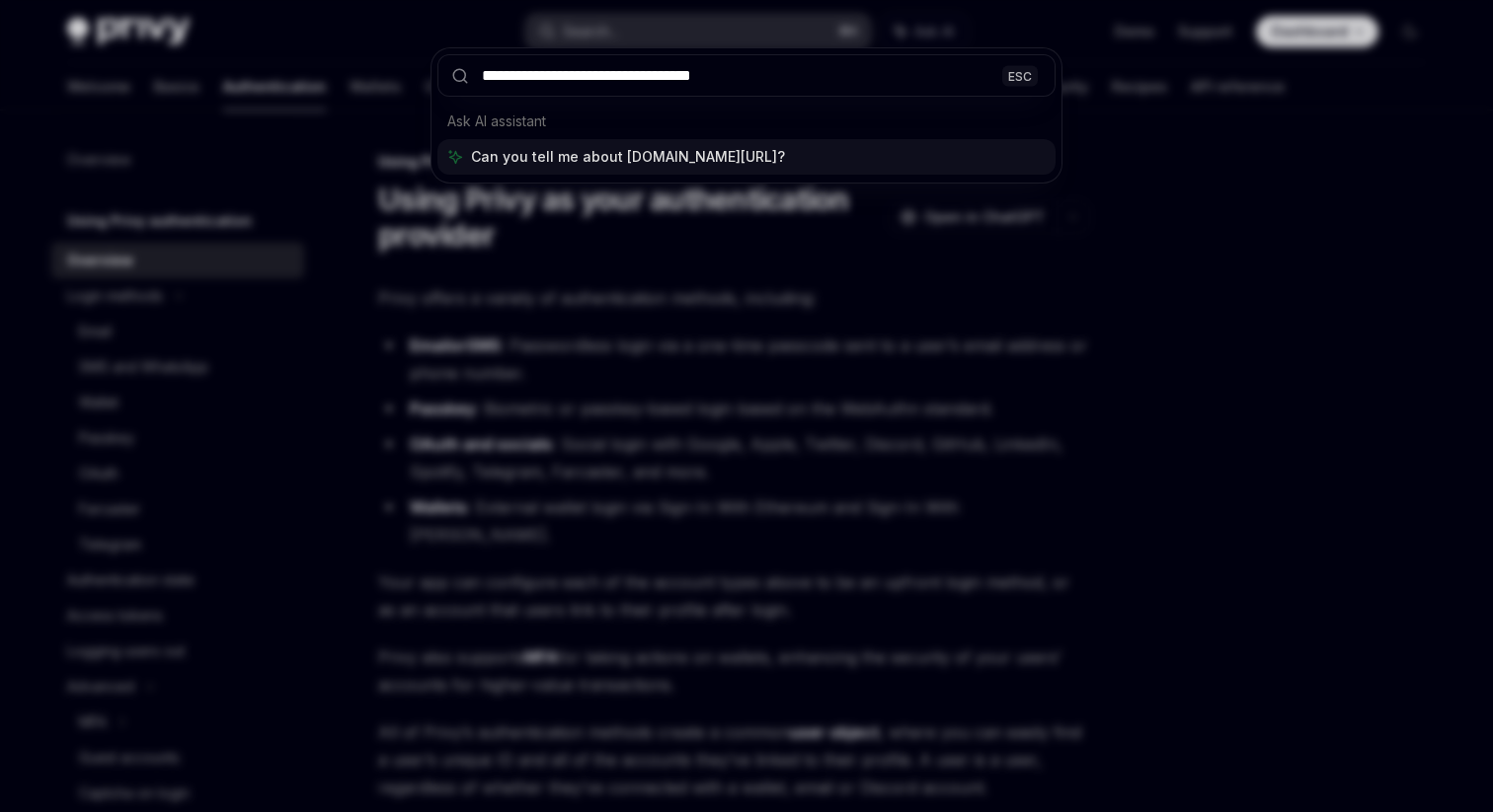
type input "**********"
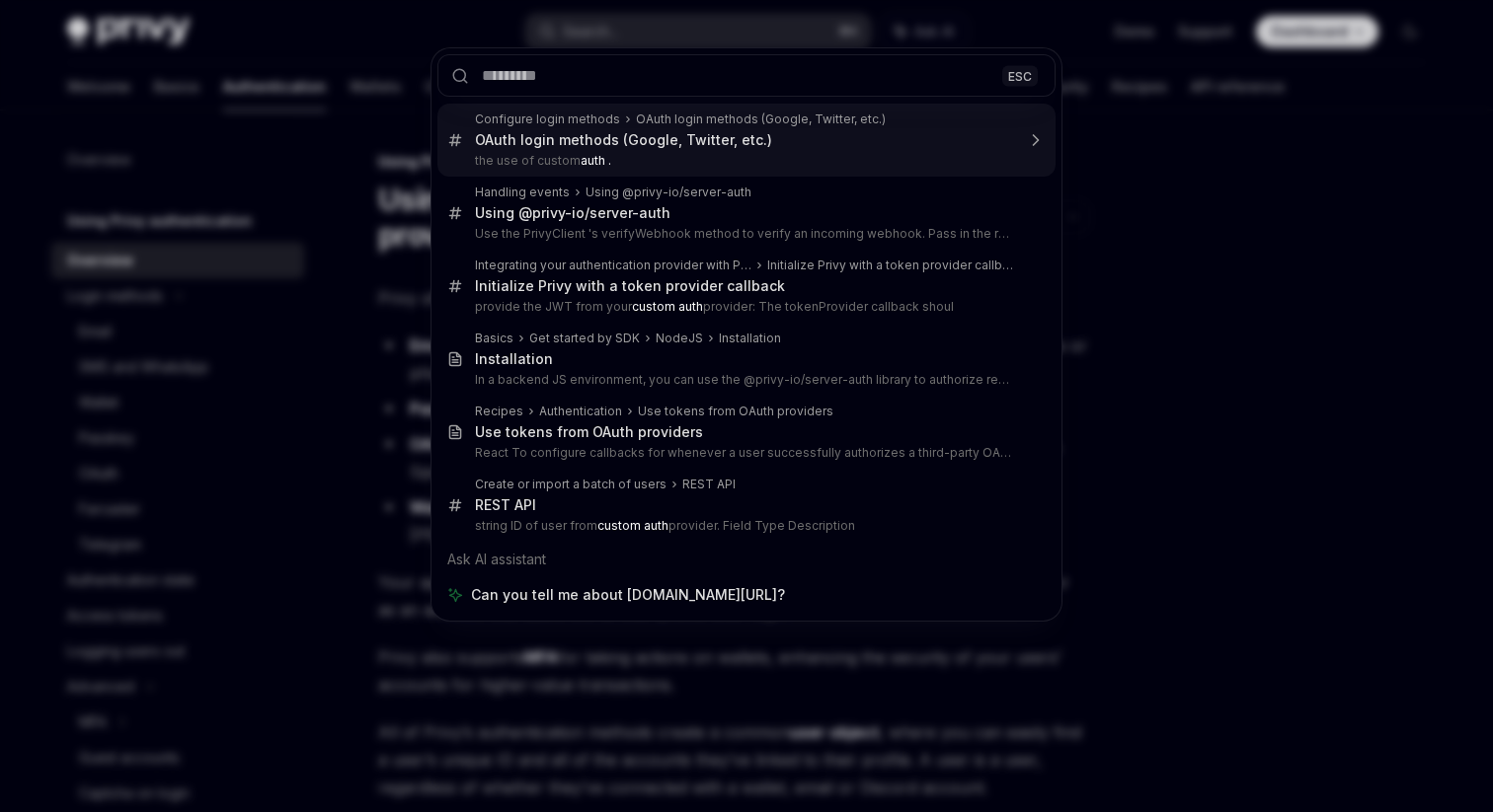
type textarea "*"
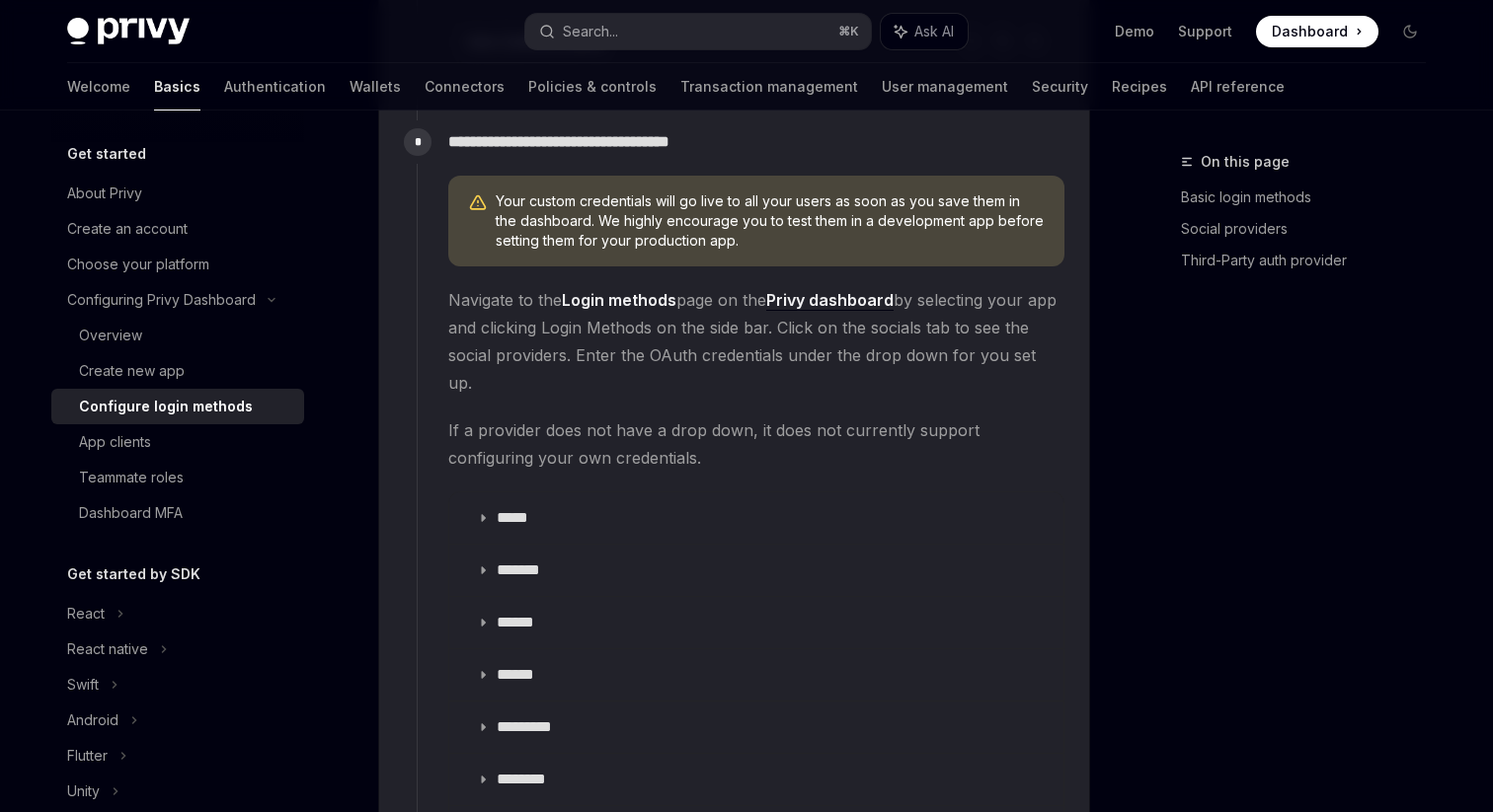
scroll to position [2091, 0]
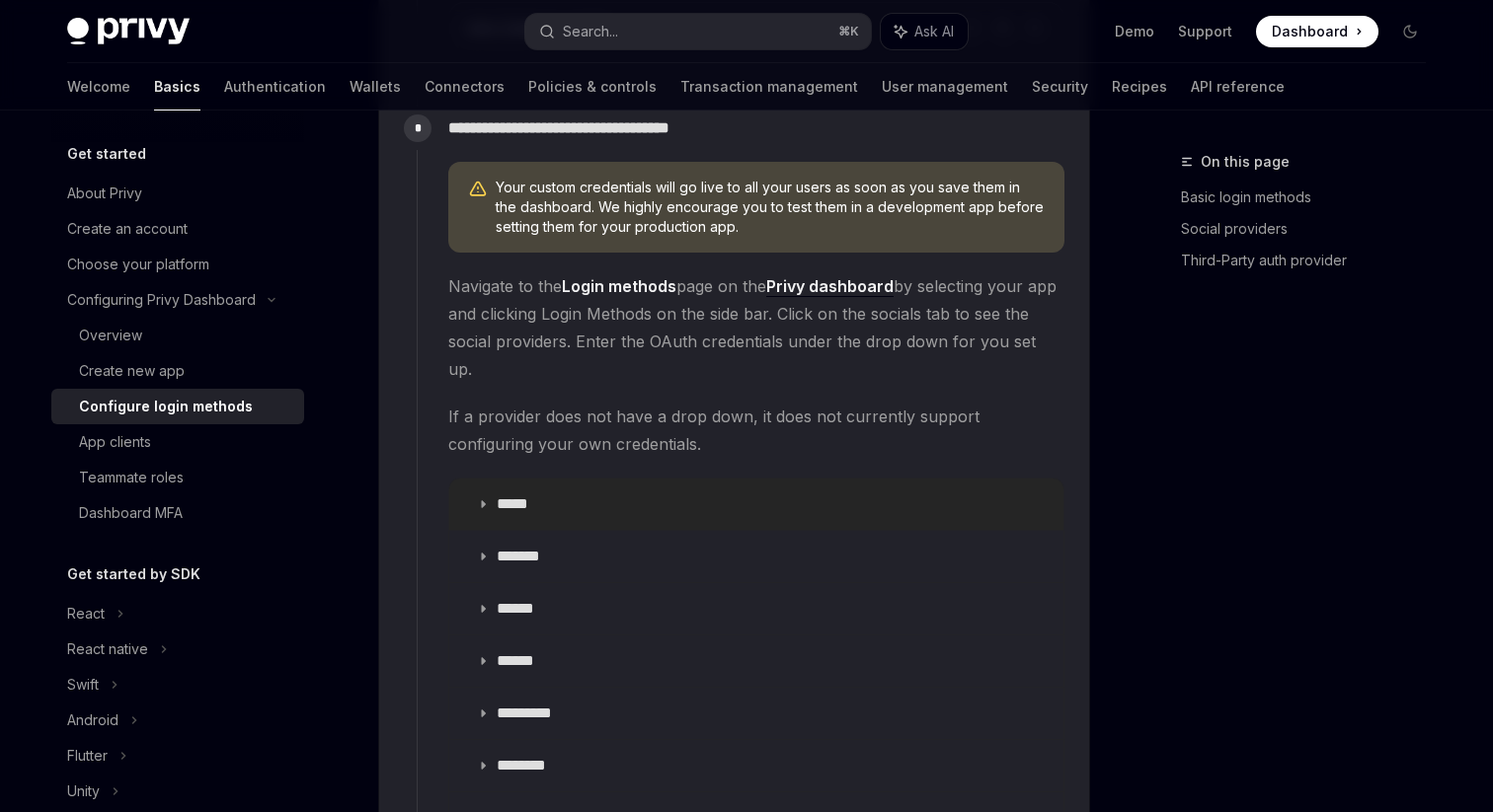
click at [512, 495] on p "*****" at bounding box center [519, 505] width 45 height 20
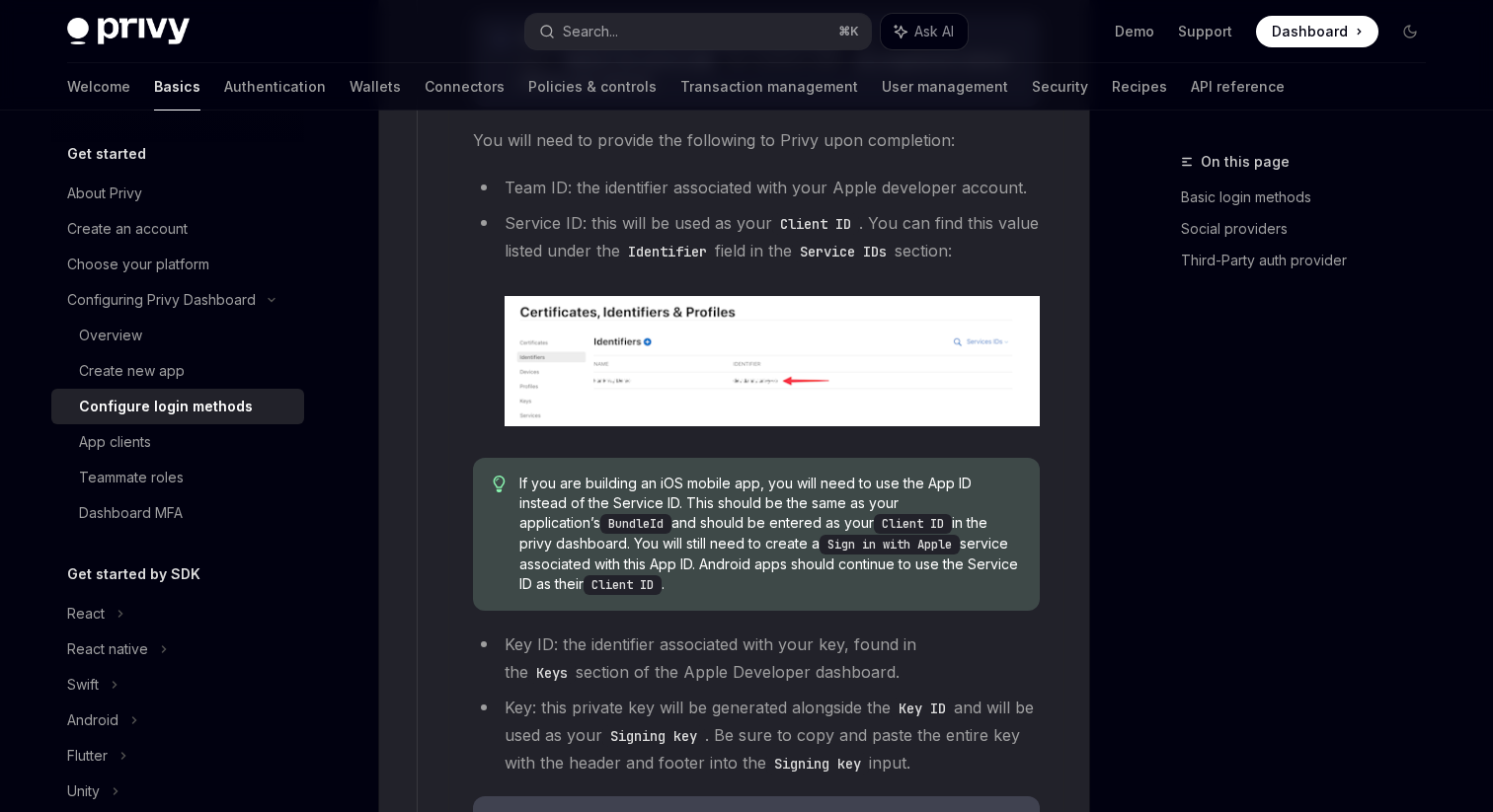
scroll to position [2586, 0]
